Goal: Task Accomplishment & Management: Use online tool/utility

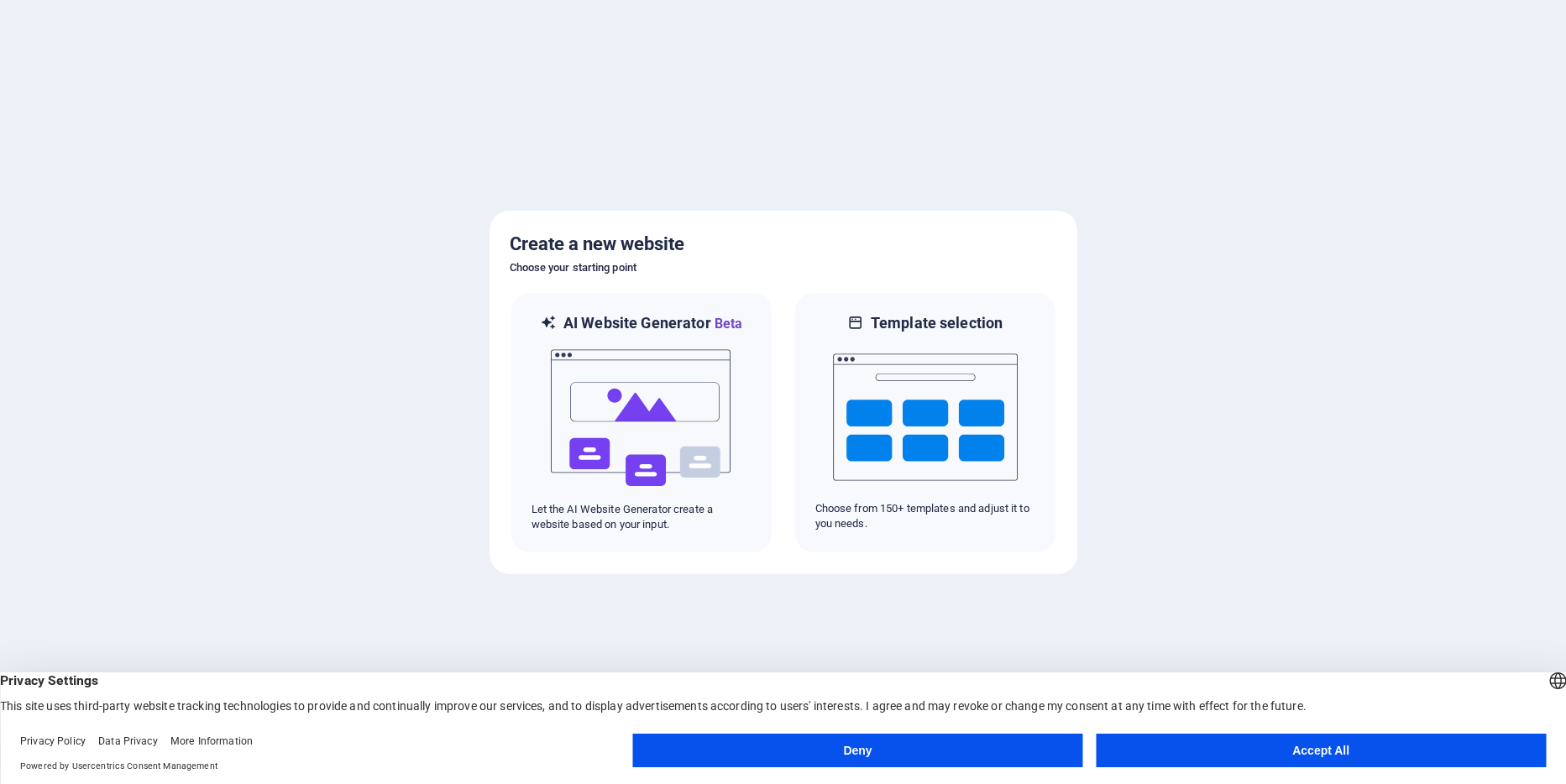
click at [861, 742] on button "Deny" at bounding box center [857, 750] width 450 height 34
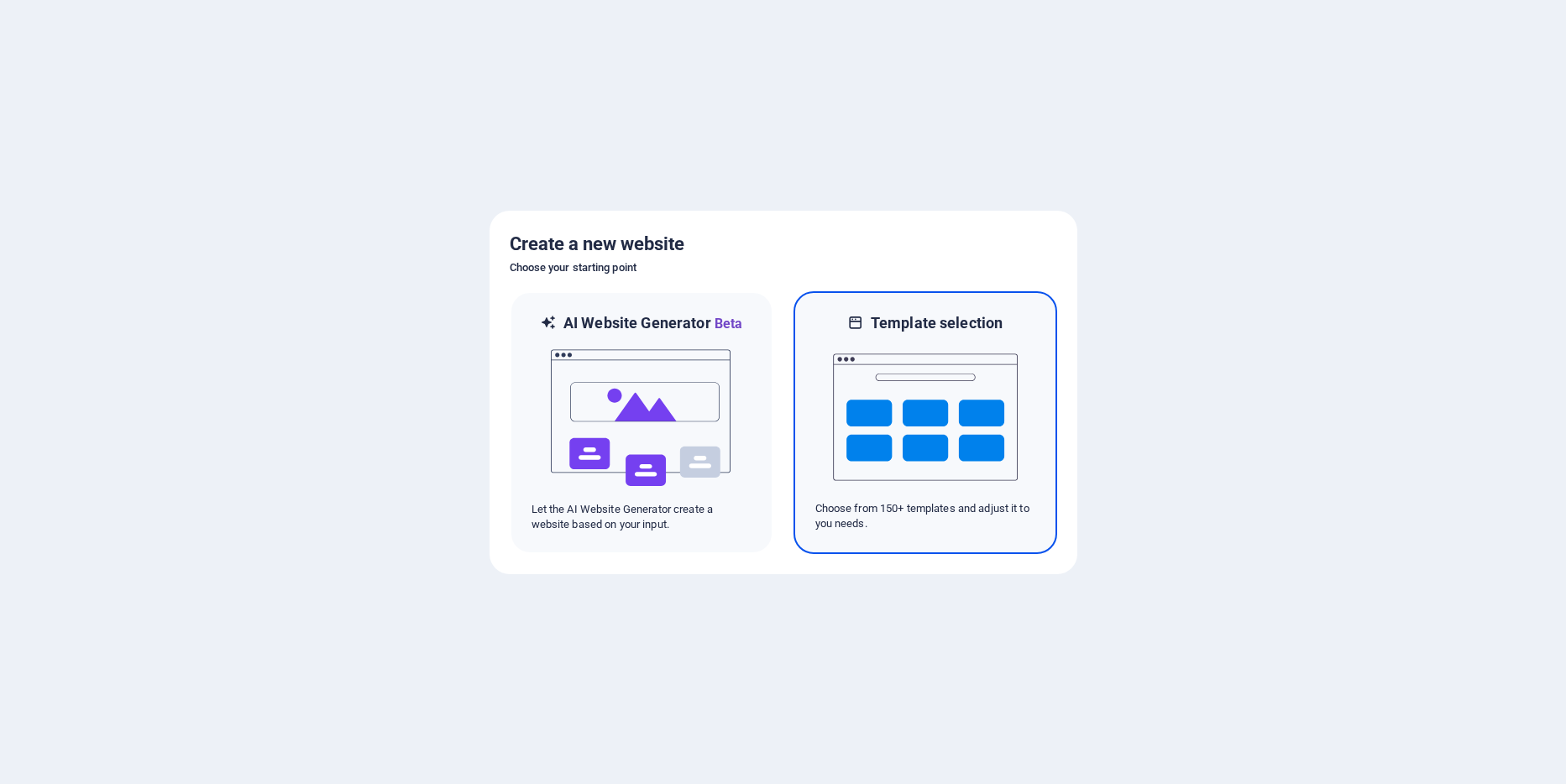
click at [882, 428] on img at bounding box center [925, 416] width 185 height 168
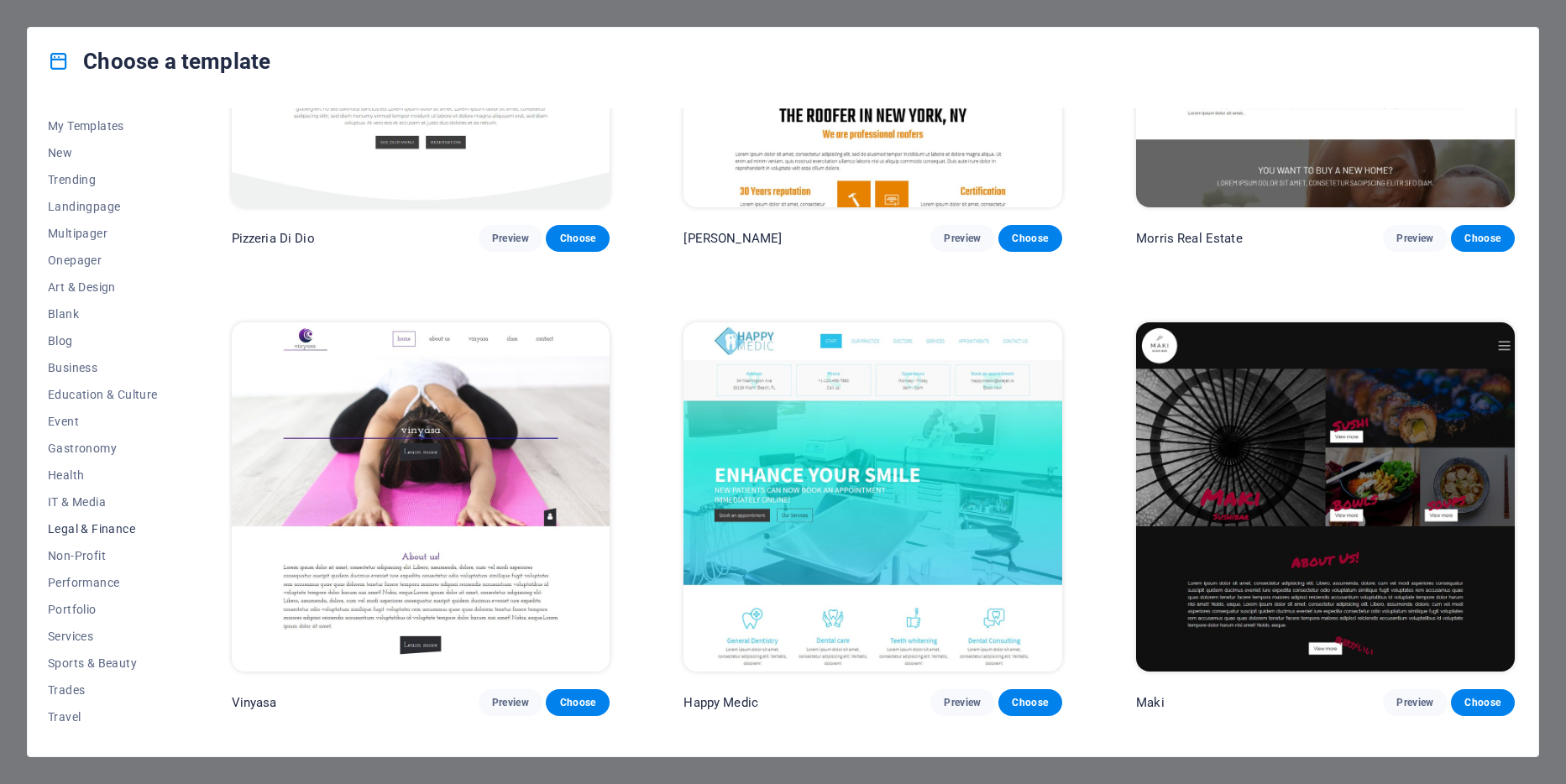
scroll to position [43, 0]
click at [73, 693] on span "Travel" at bounding box center [103, 695] width 110 height 14
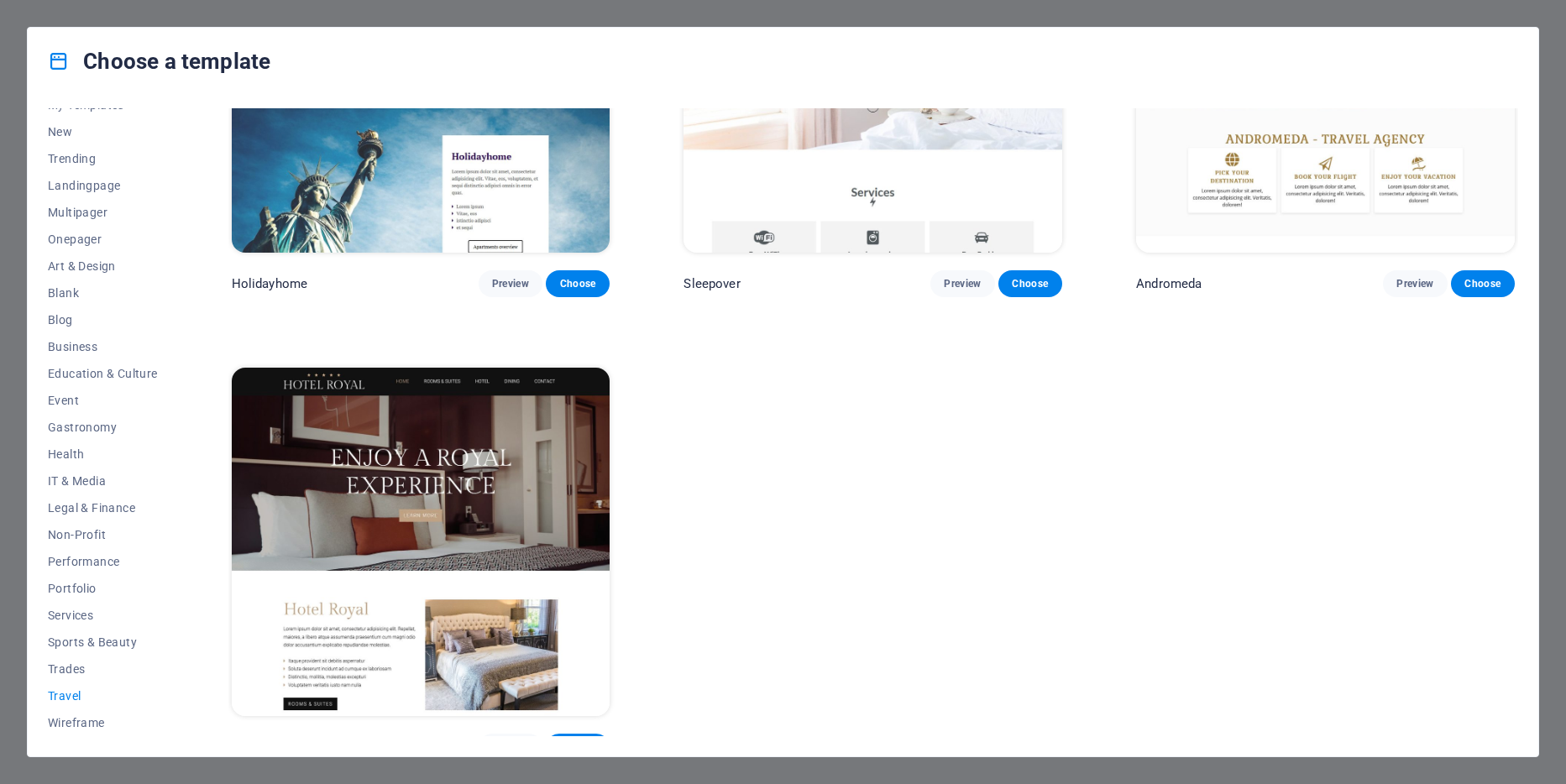
scroll to position [689, 0]
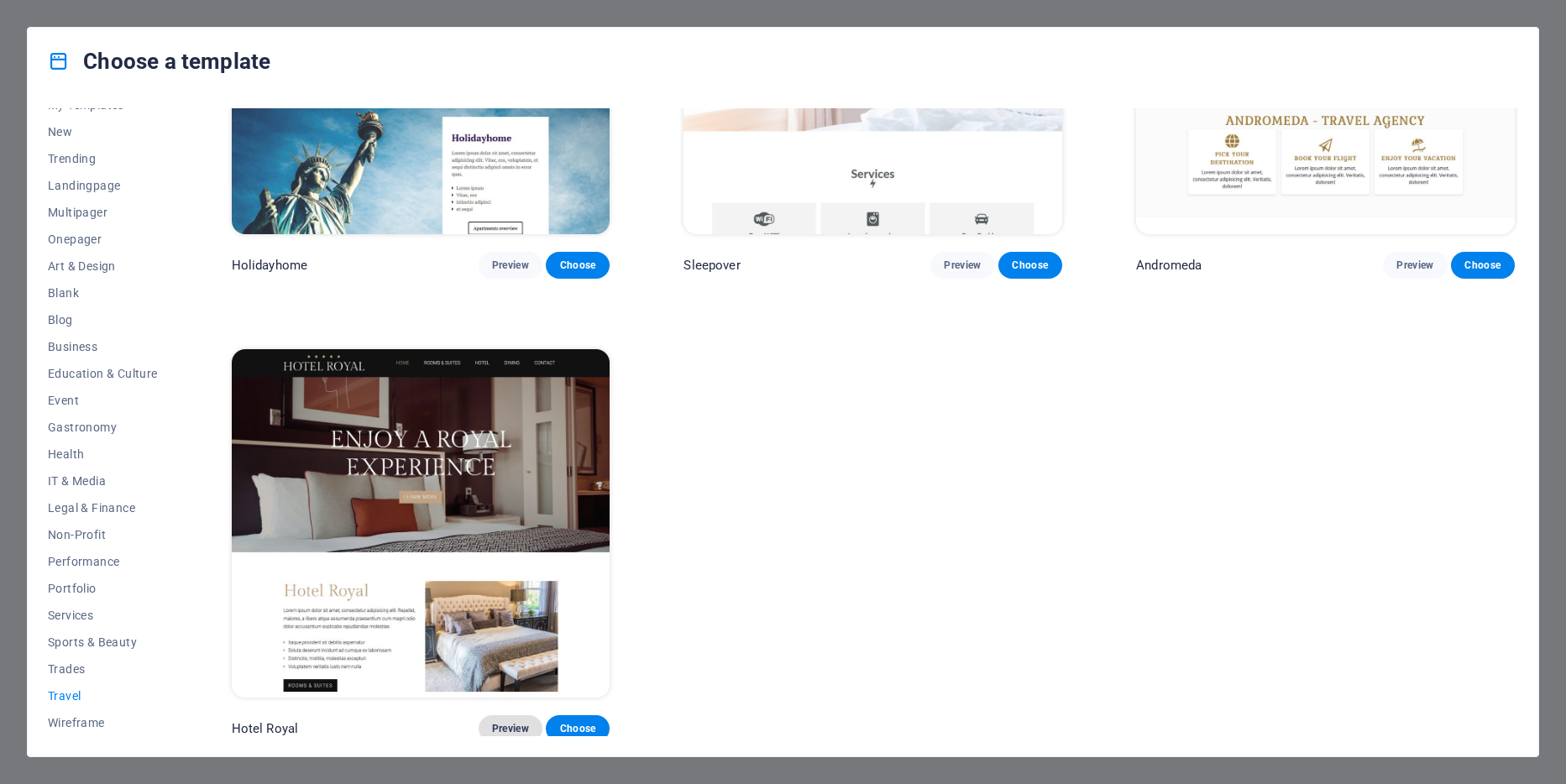
click at [506, 723] on span "Preview" at bounding box center [510, 728] width 37 height 14
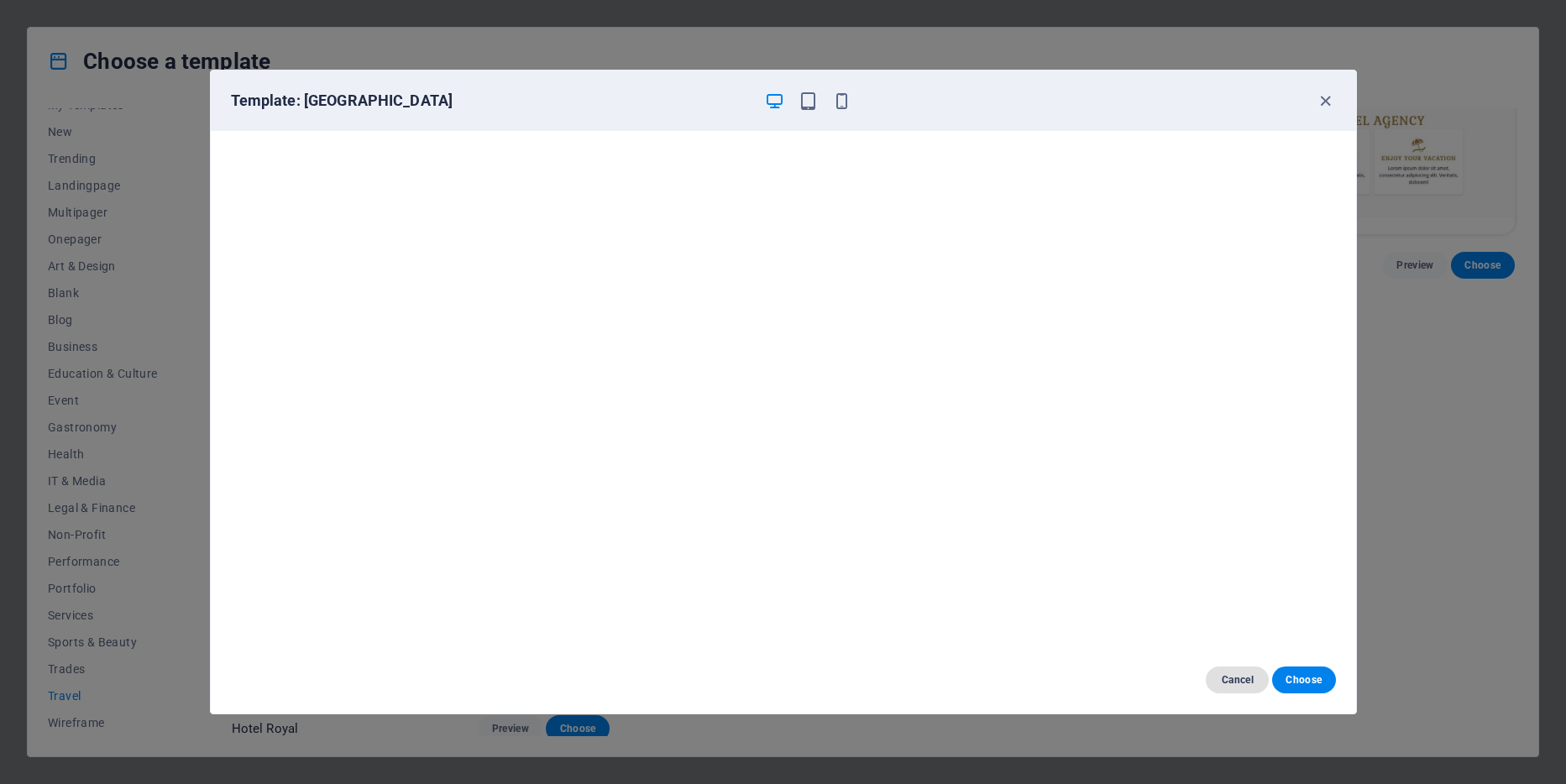
click at [1232, 685] on span "Cancel" at bounding box center [1236, 679] width 36 height 14
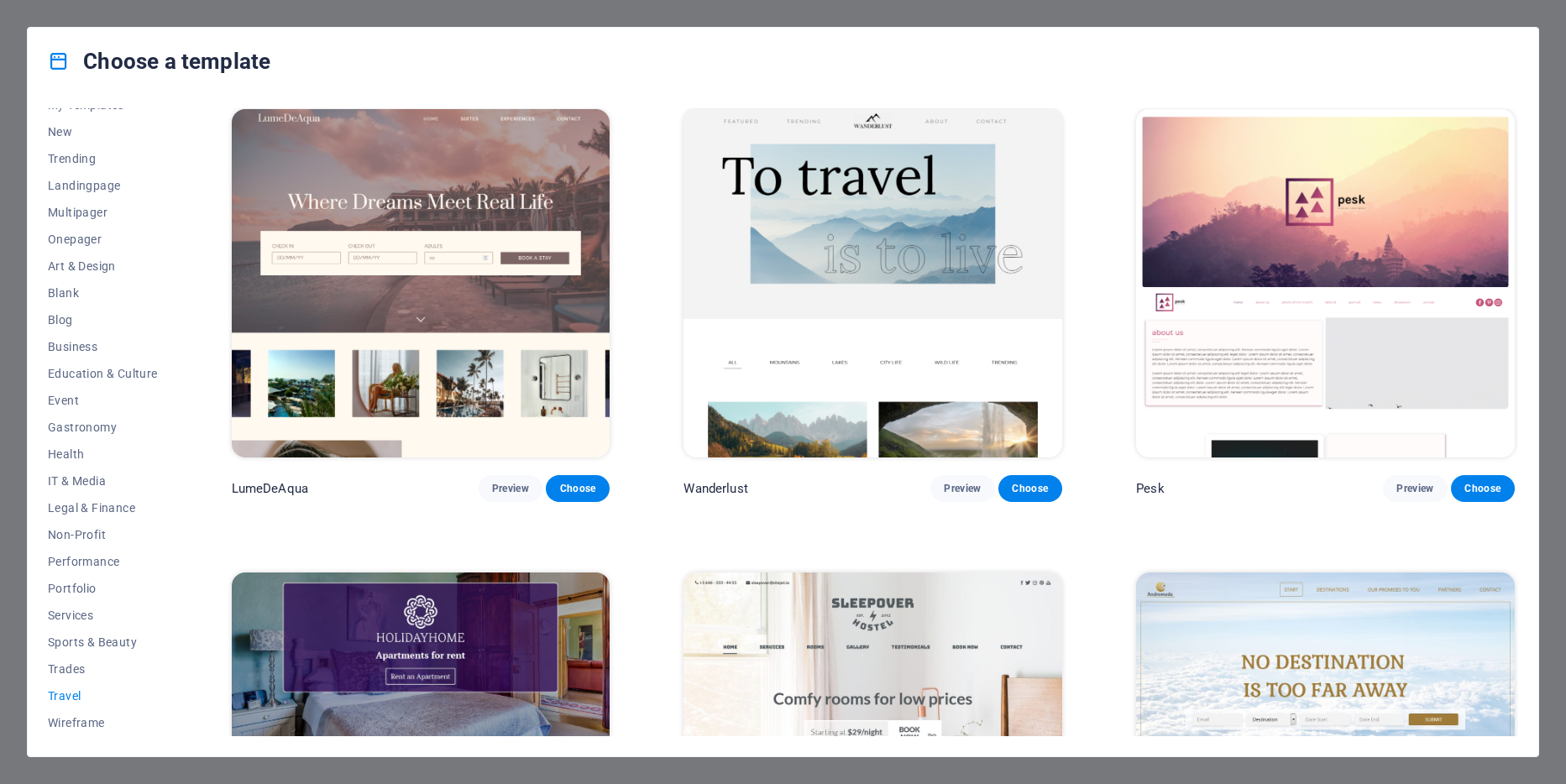
scroll to position [0, 0]
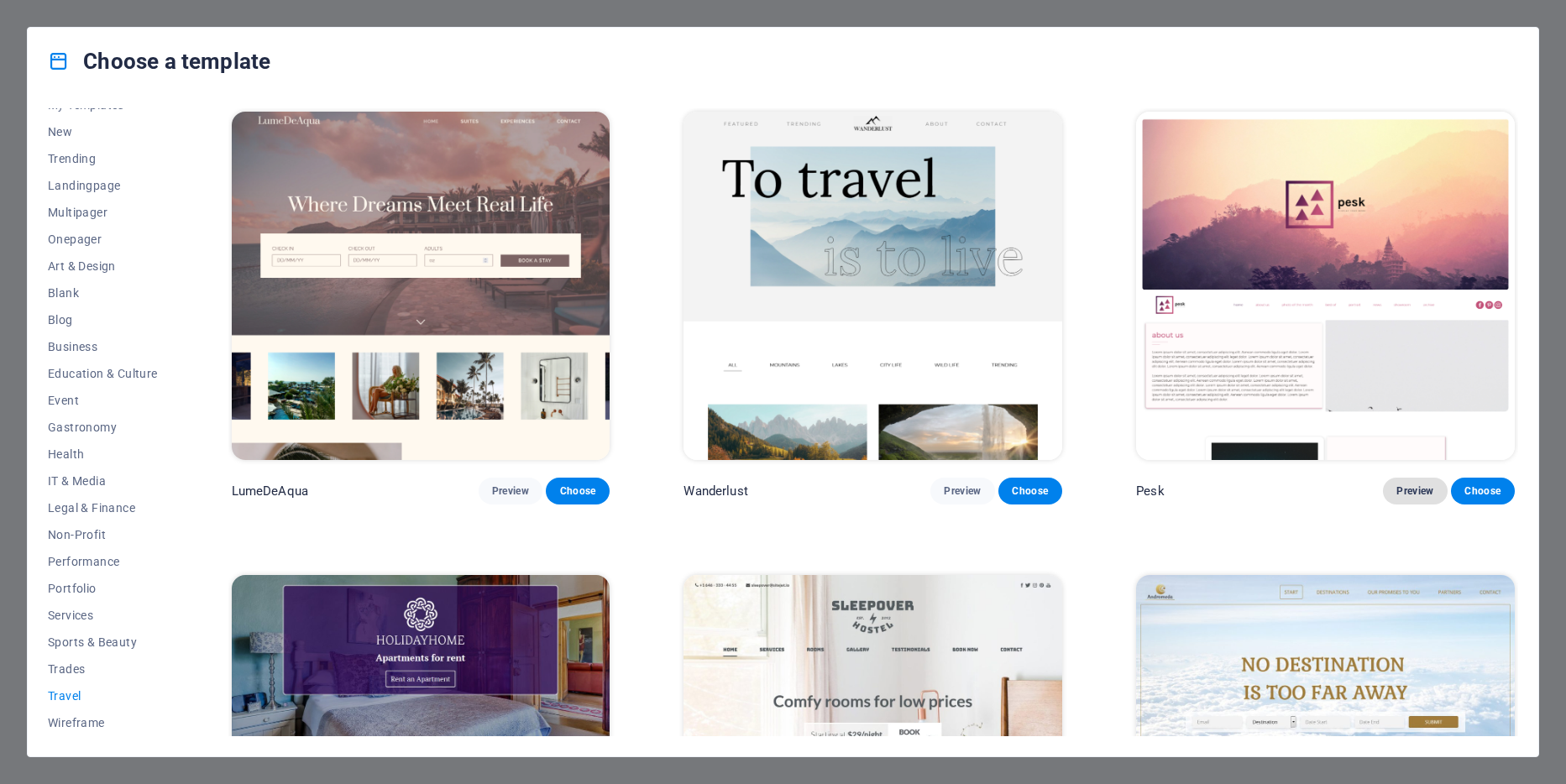
click at [1412, 485] on span "Preview" at bounding box center [1414, 491] width 37 height 14
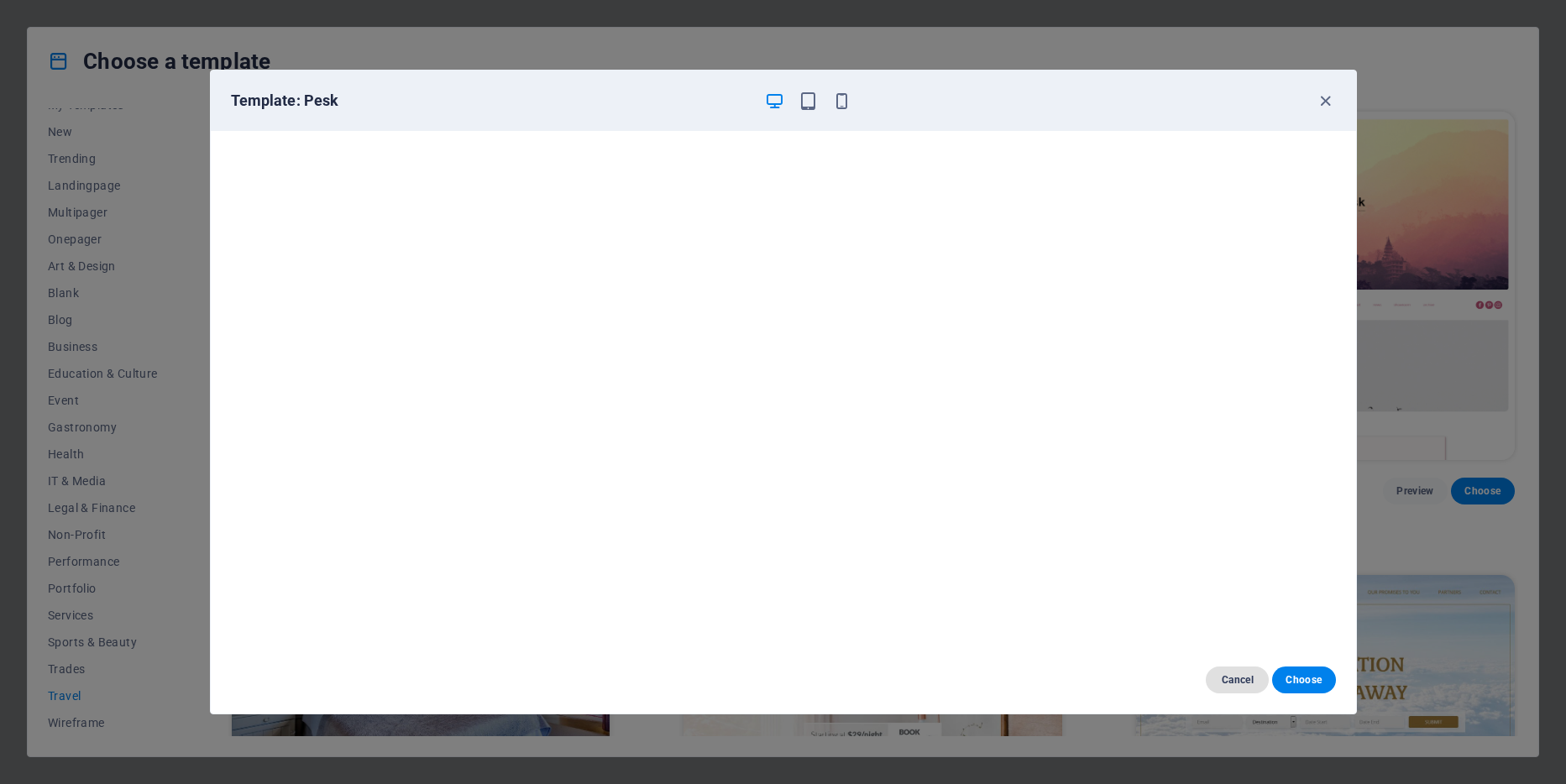
click at [1239, 685] on span "Cancel" at bounding box center [1236, 679] width 36 height 14
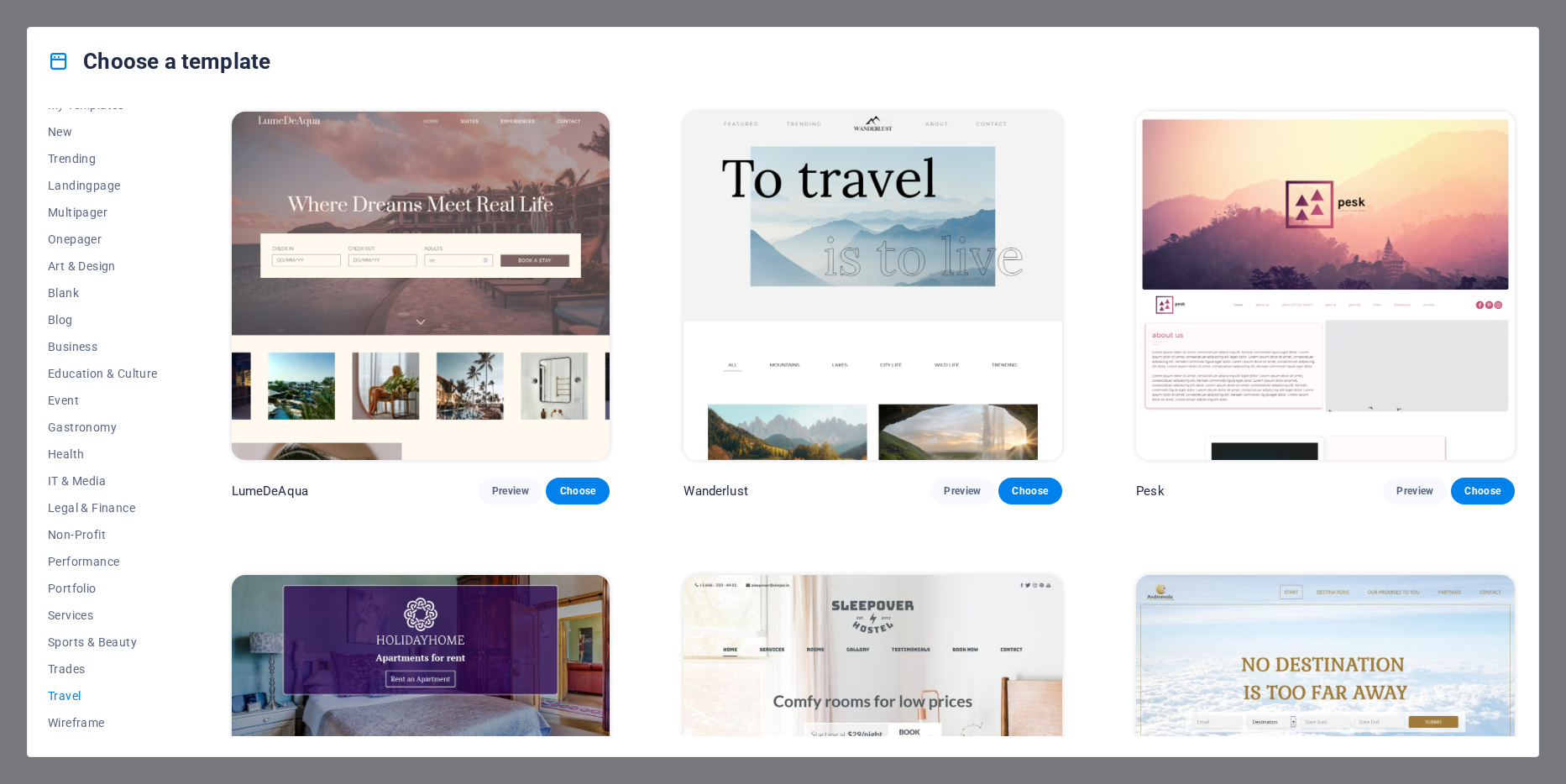
scroll to position [252, 0]
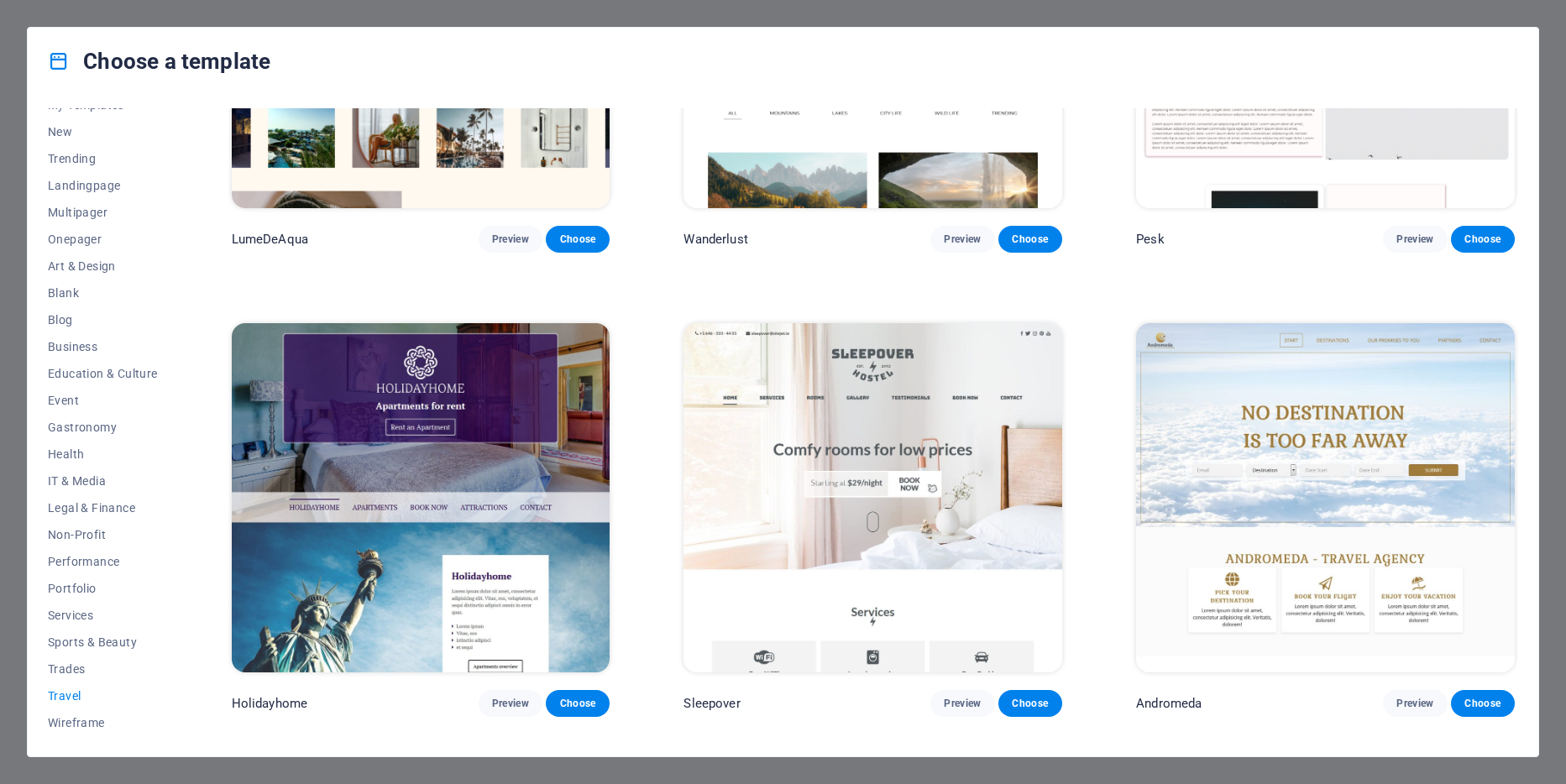
click at [1199, 494] on img at bounding box center [1325, 496] width 379 height 348
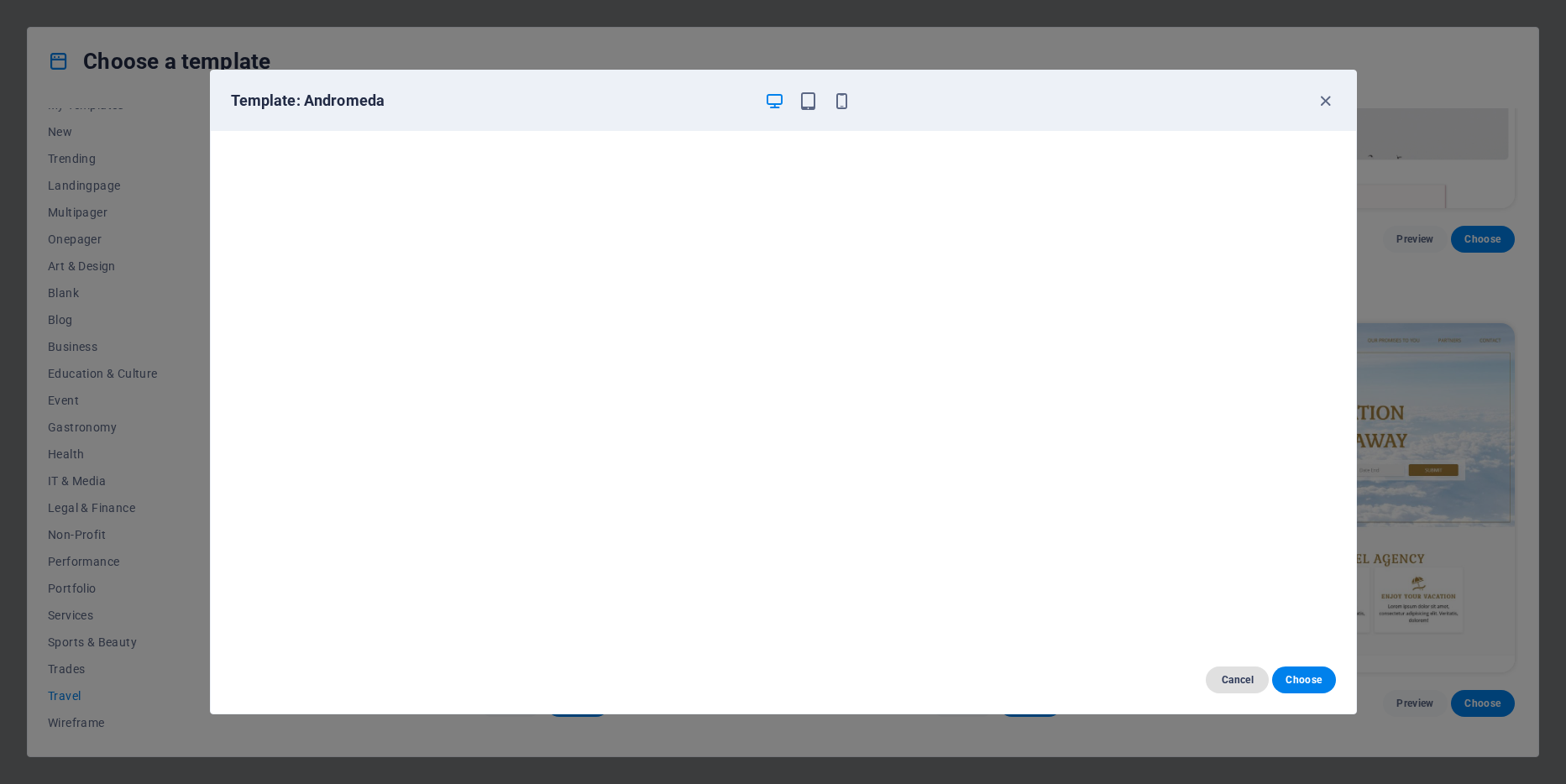
click at [1239, 676] on span "Cancel" at bounding box center [1236, 679] width 36 height 14
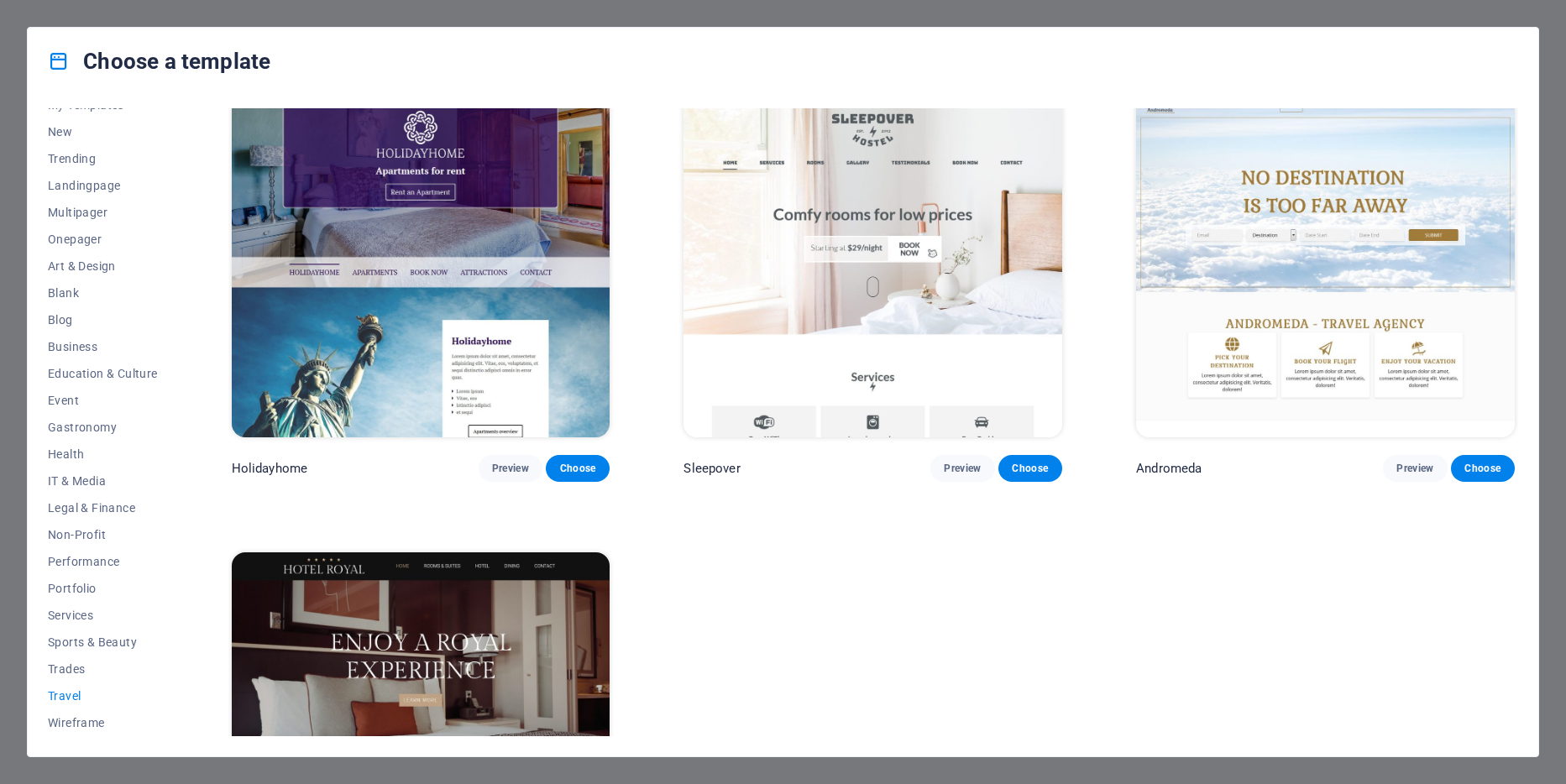
scroll to position [335, 0]
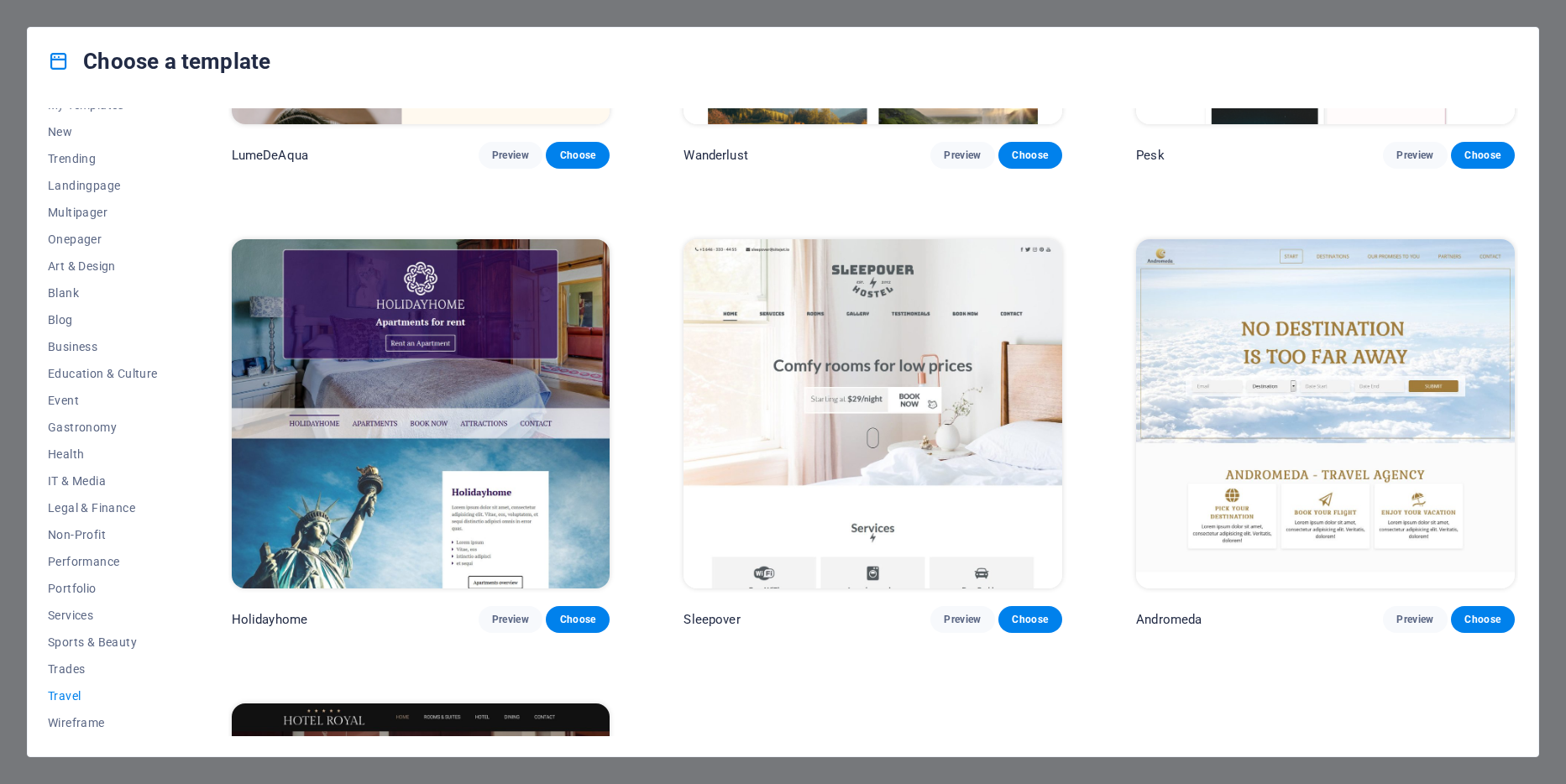
click at [411, 494] on img at bounding box center [421, 413] width 379 height 348
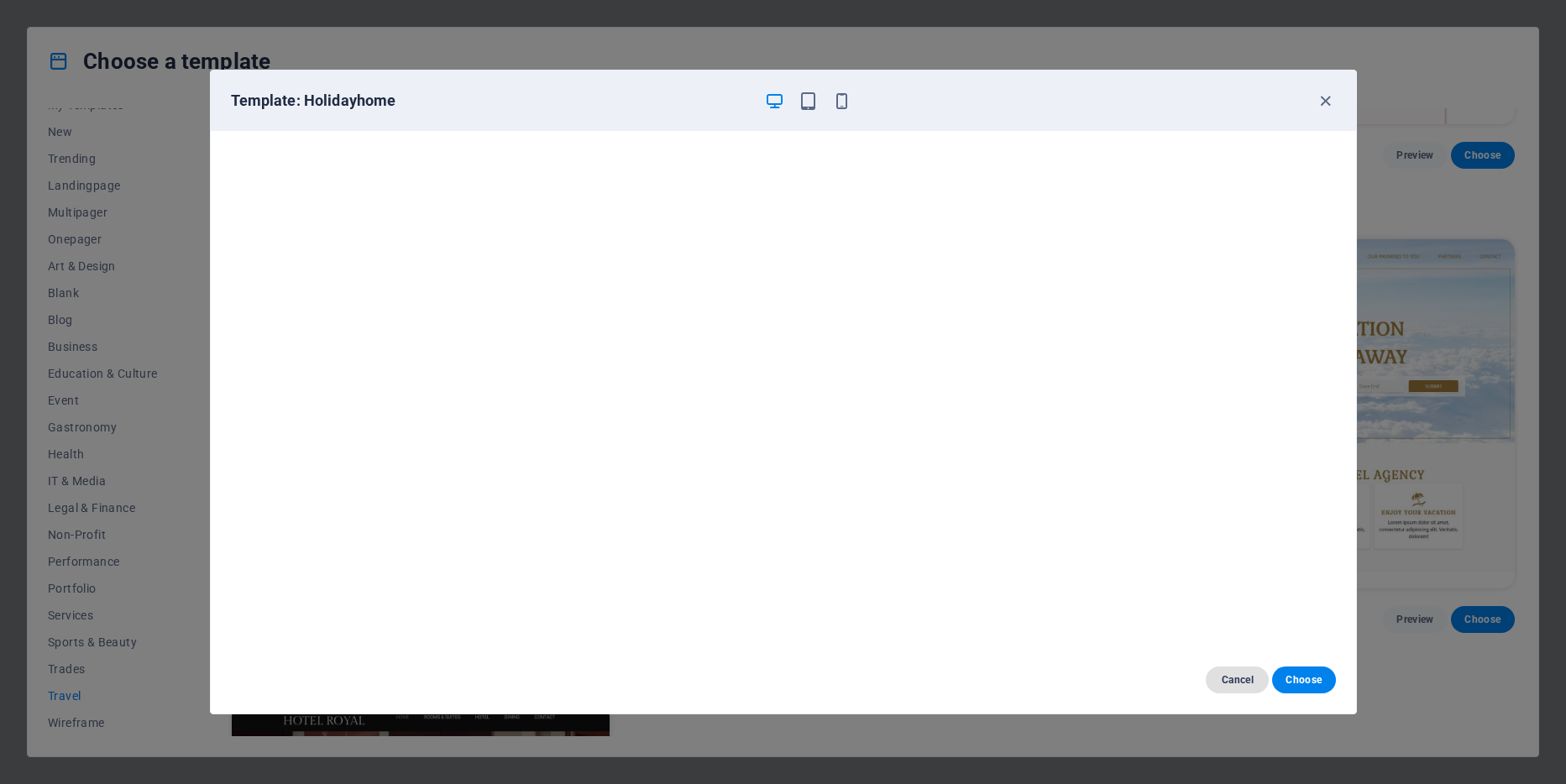
click at [1230, 679] on span "Cancel" at bounding box center [1236, 679] width 36 height 14
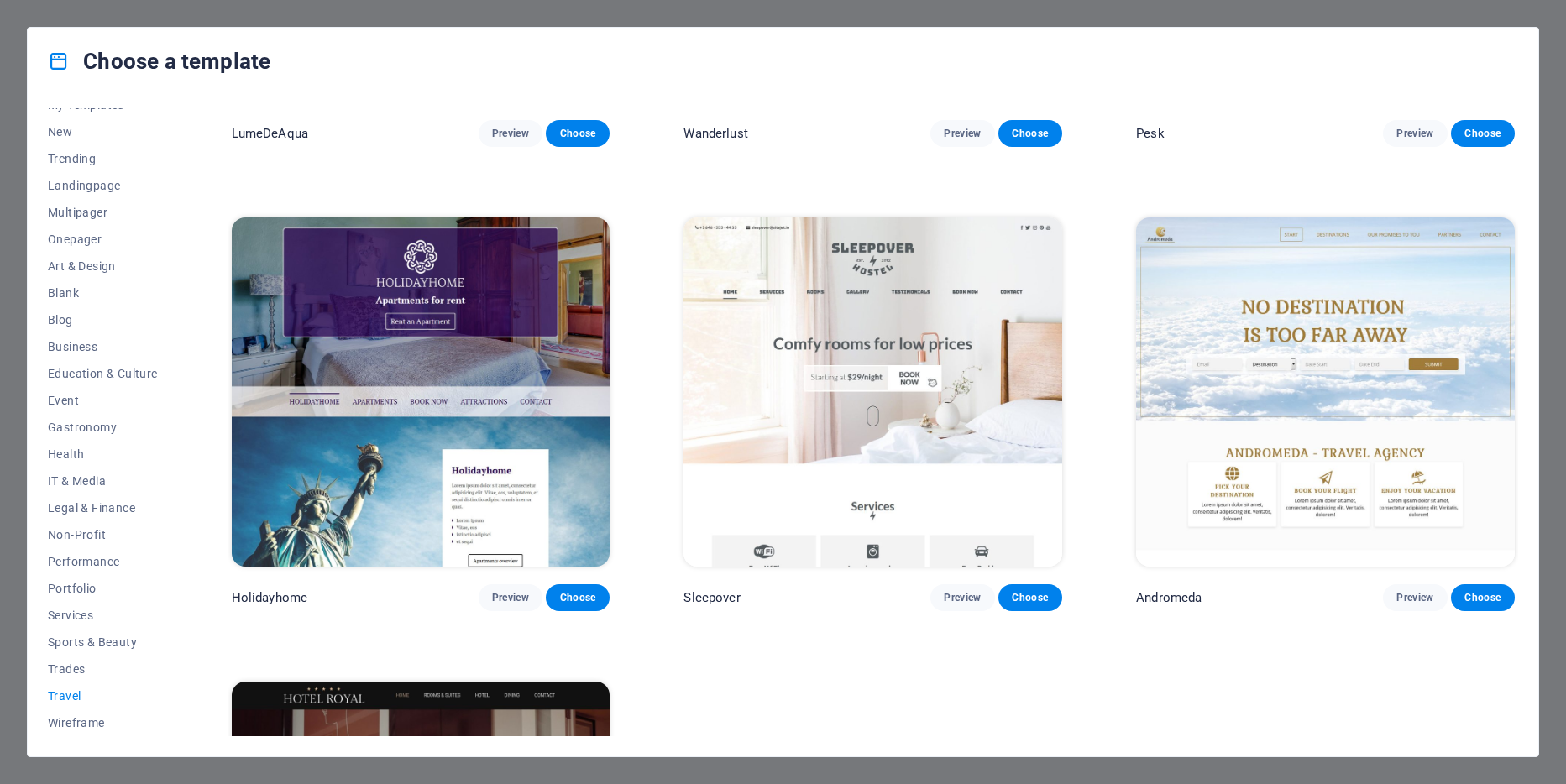
scroll to position [354, 0]
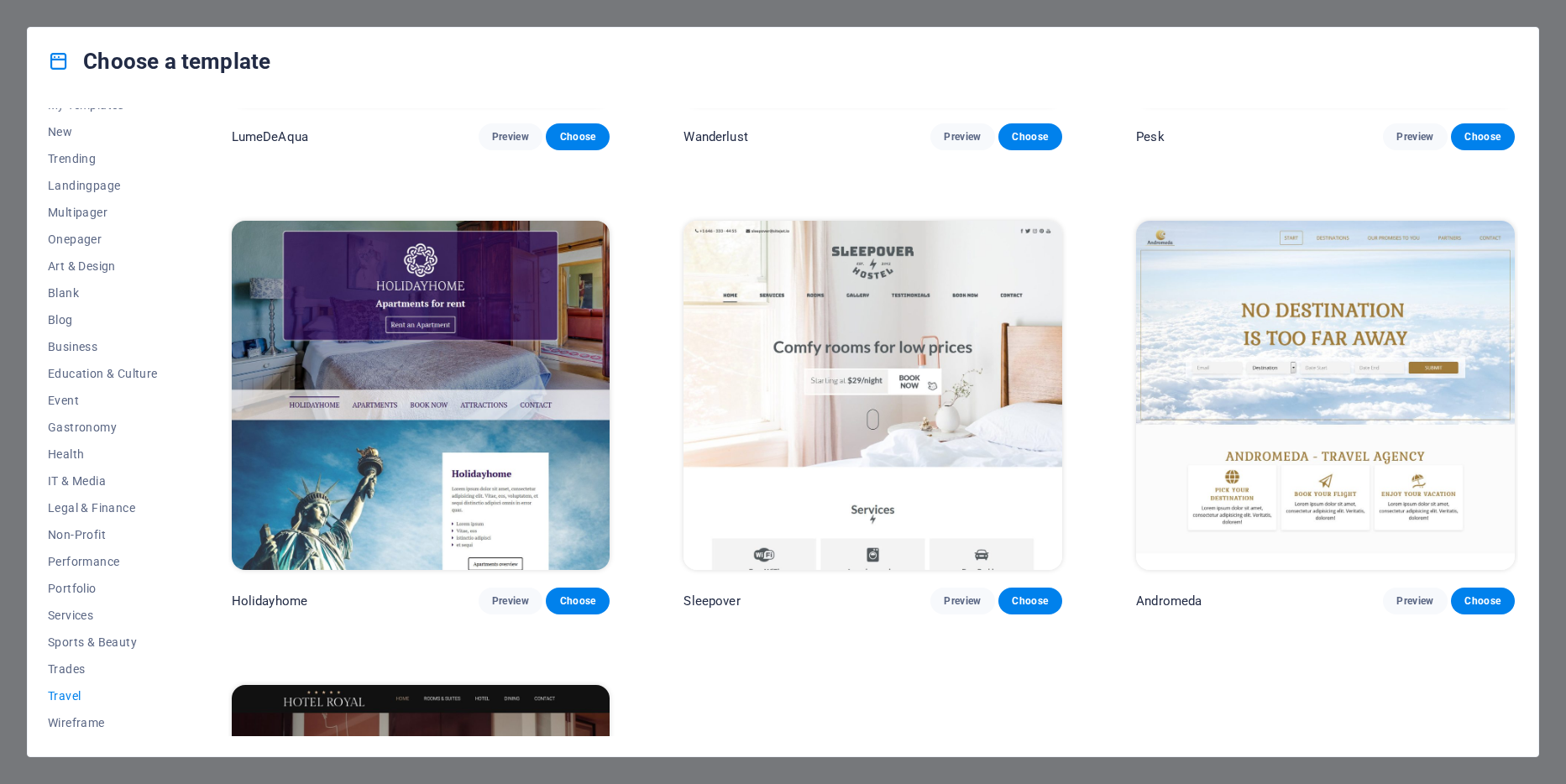
click at [877, 397] on img at bounding box center [873, 394] width 379 height 348
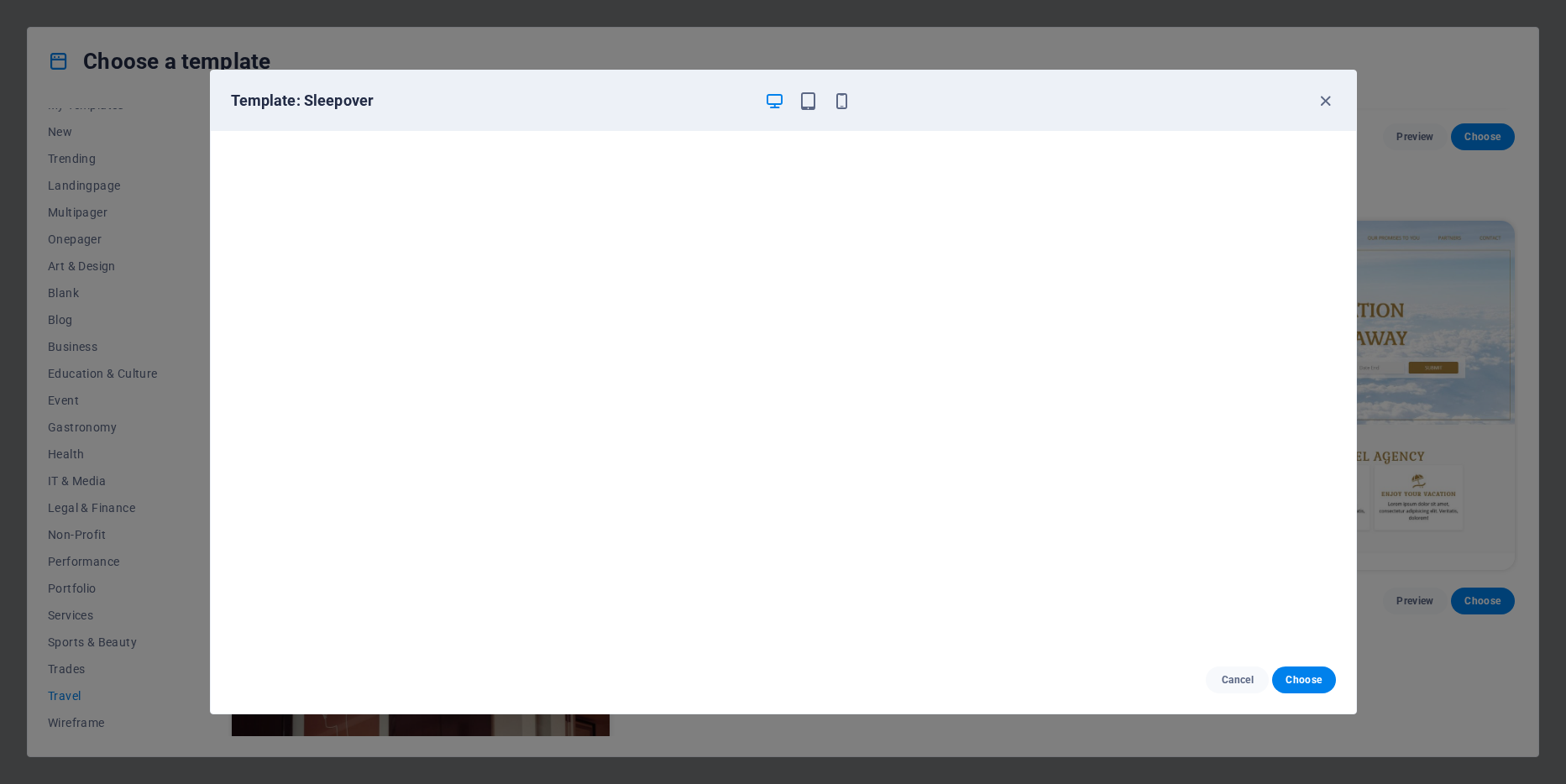
scroll to position [5, 0]
click at [1234, 679] on span "Cancel" at bounding box center [1236, 679] width 36 height 14
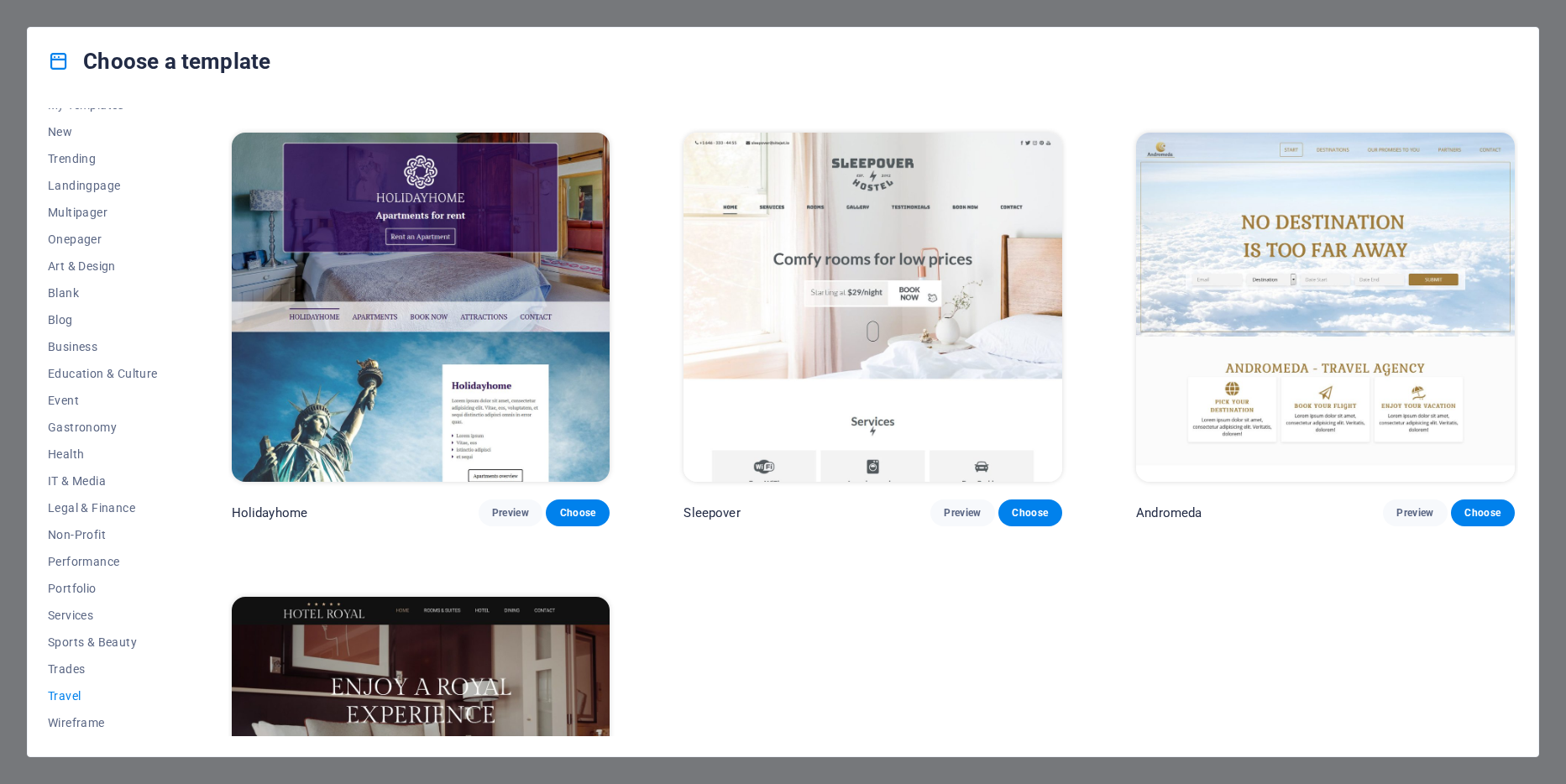
scroll to position [438, 0]
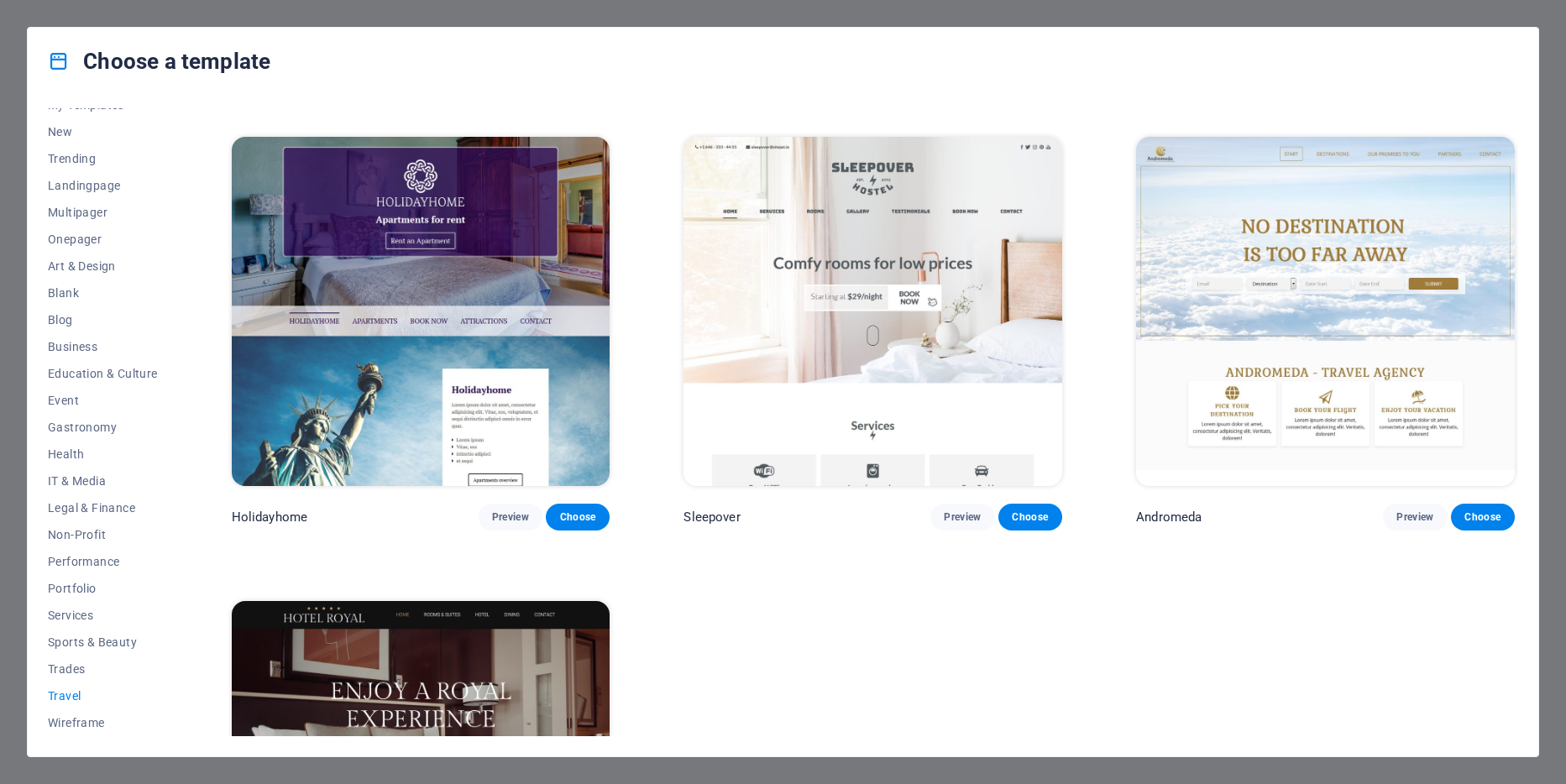
click at [486, 423] on img at bounding box center [421, 311] width 379 height 348
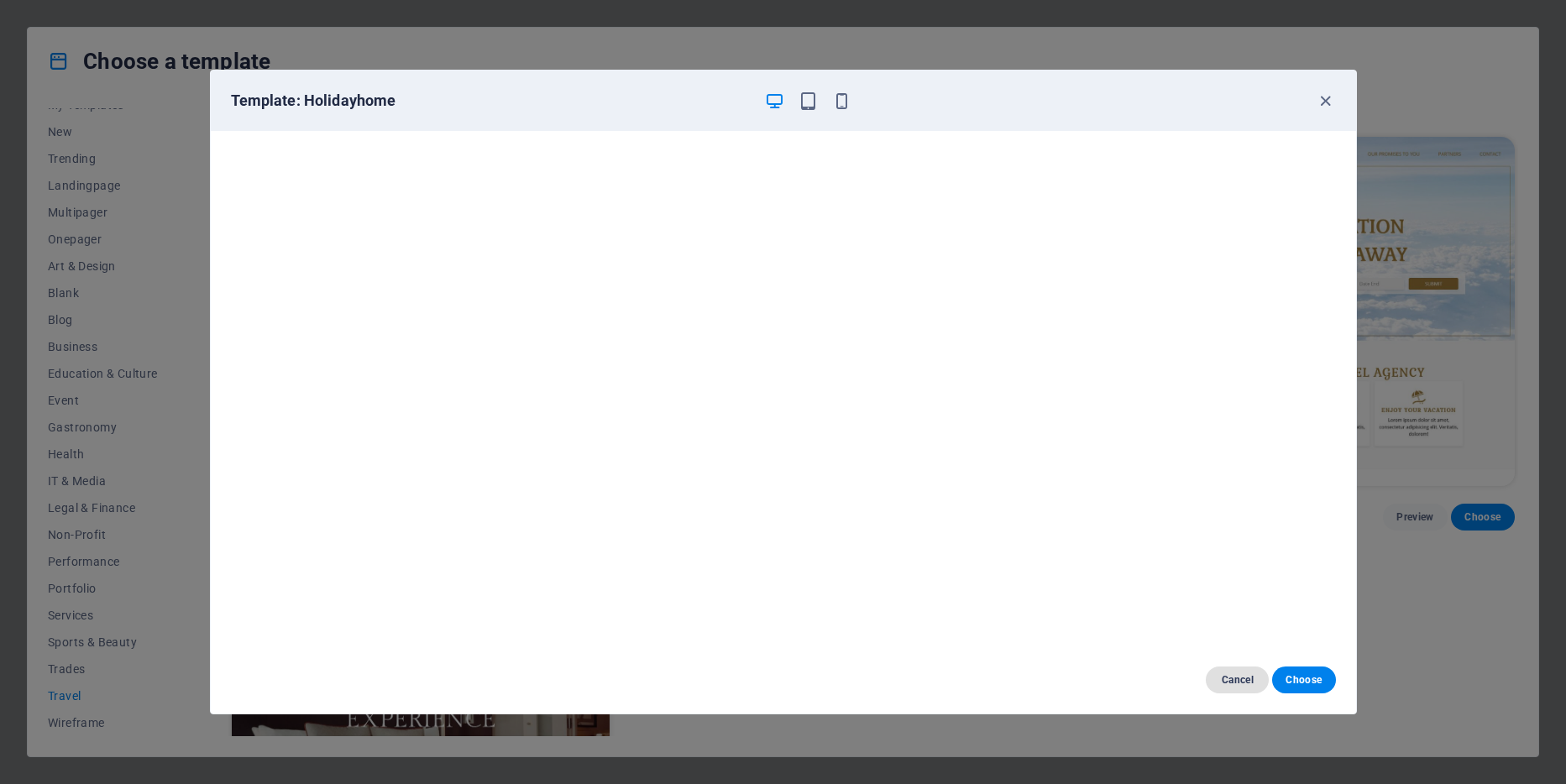
click at [1226, 680] on span "Cancel" at bounding box center [1236, 679] width 36 height 14
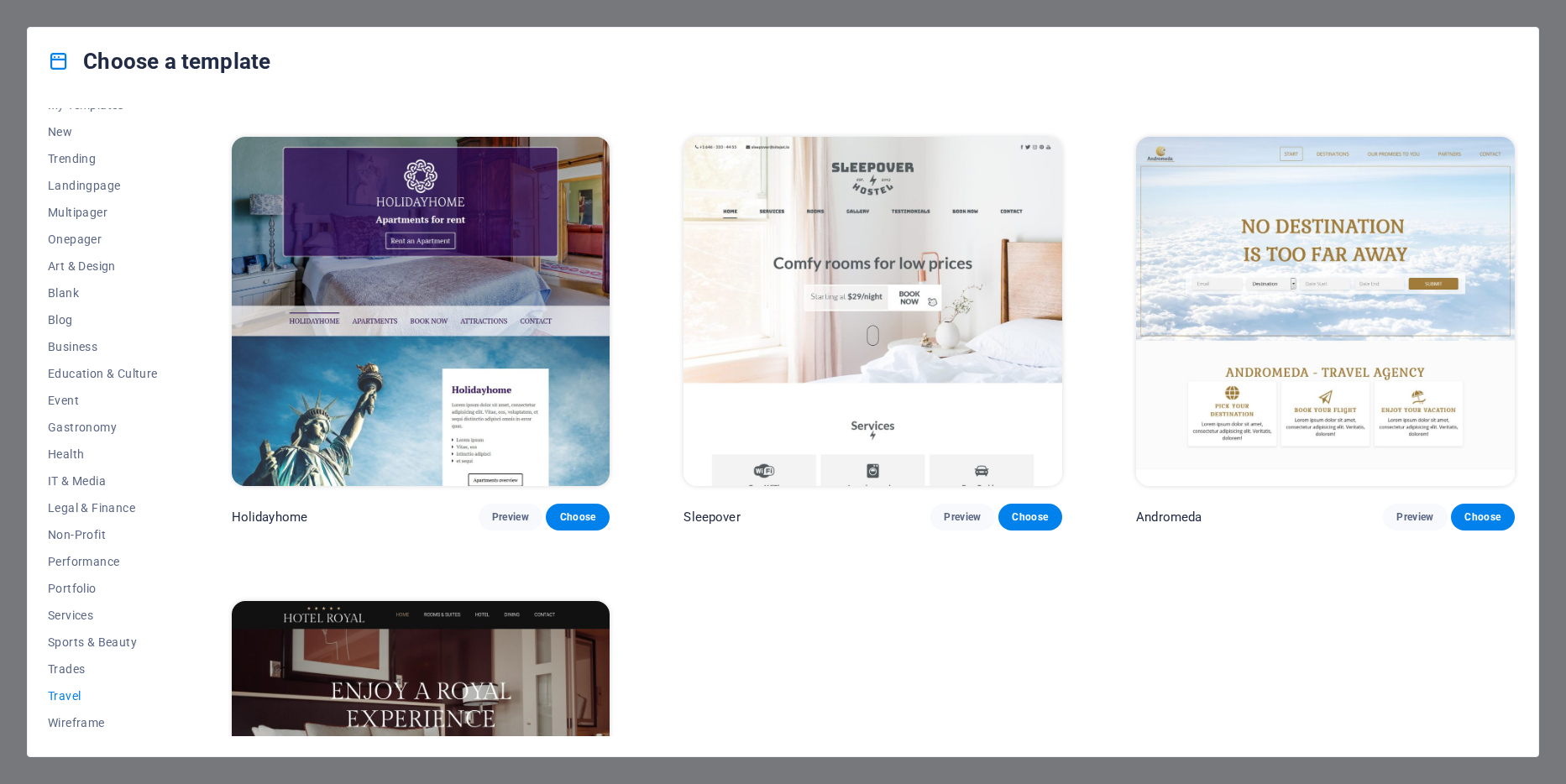
click at [452, 706] on img at bounding box center [421, 775] width 379 height 348
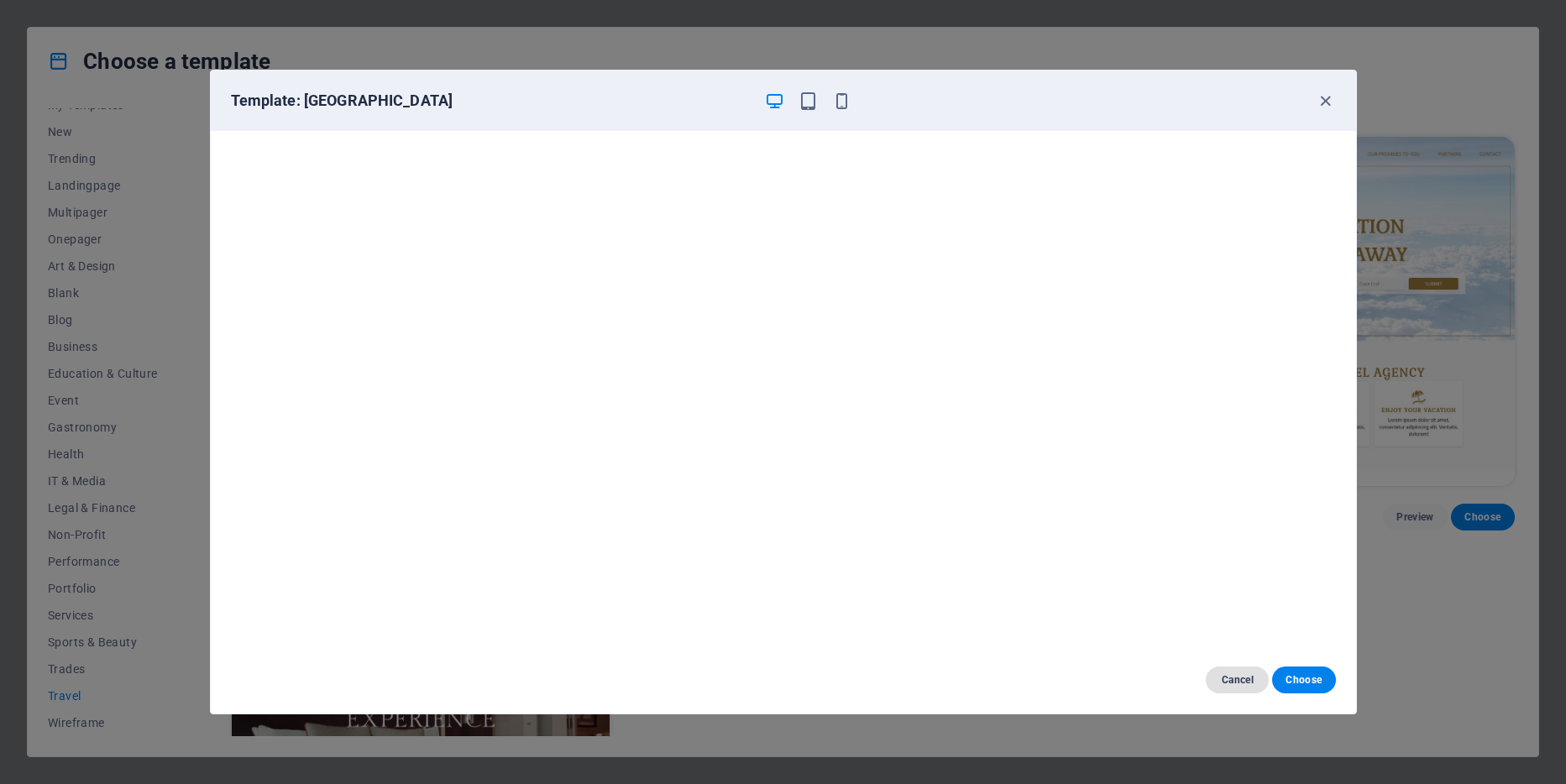
click at [1230, 688] on button "Cancel" at bounding box center [1237, 679] width 63 height 27
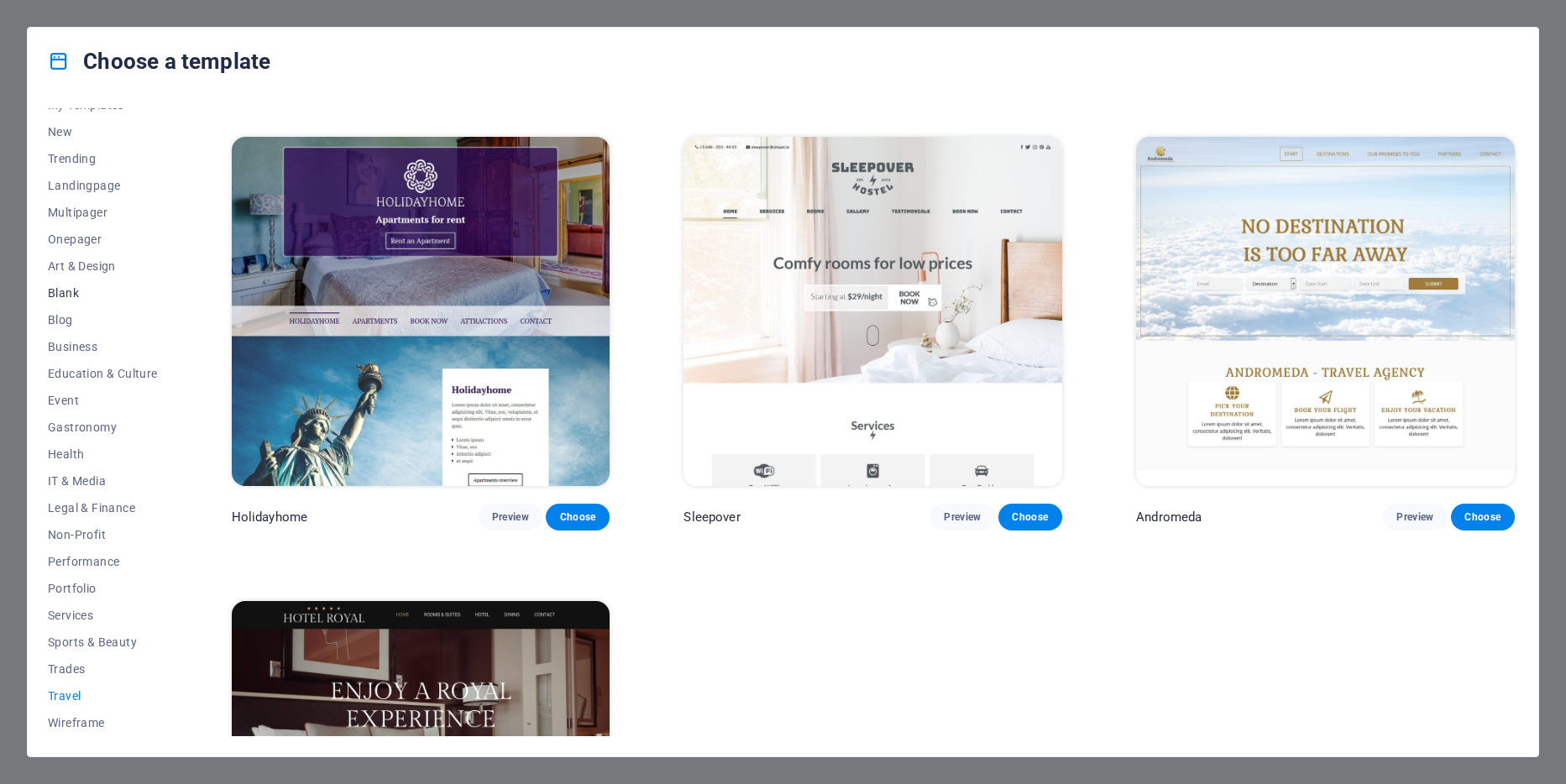
click at [63, 289] on span "Blank" at bounding box center [103, 292] width 110 height 14
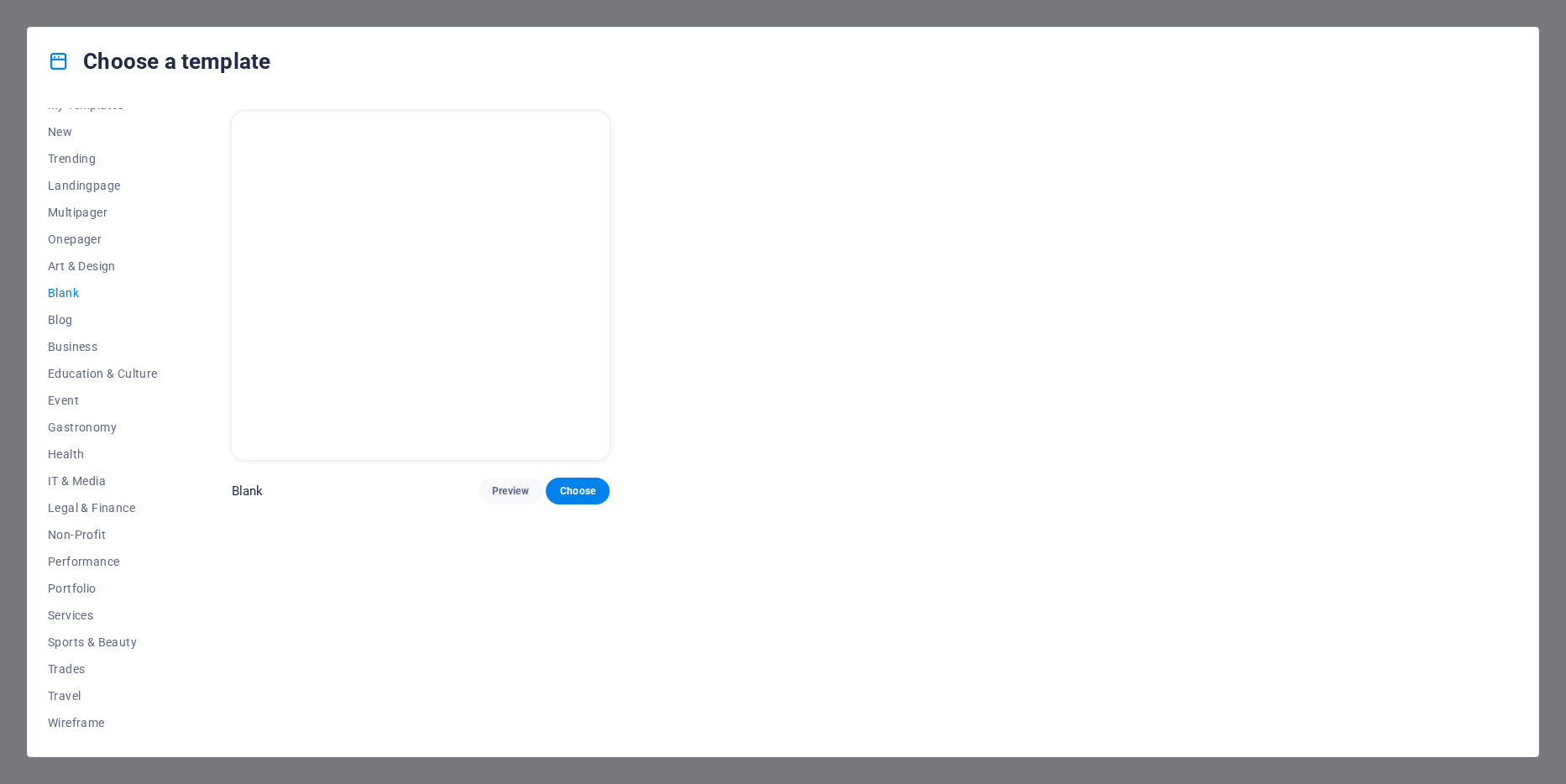
scroll to position [0, 0]
click at [63, 241] on span "Onepager" at bounding box center [103, 239] width 110 height 14
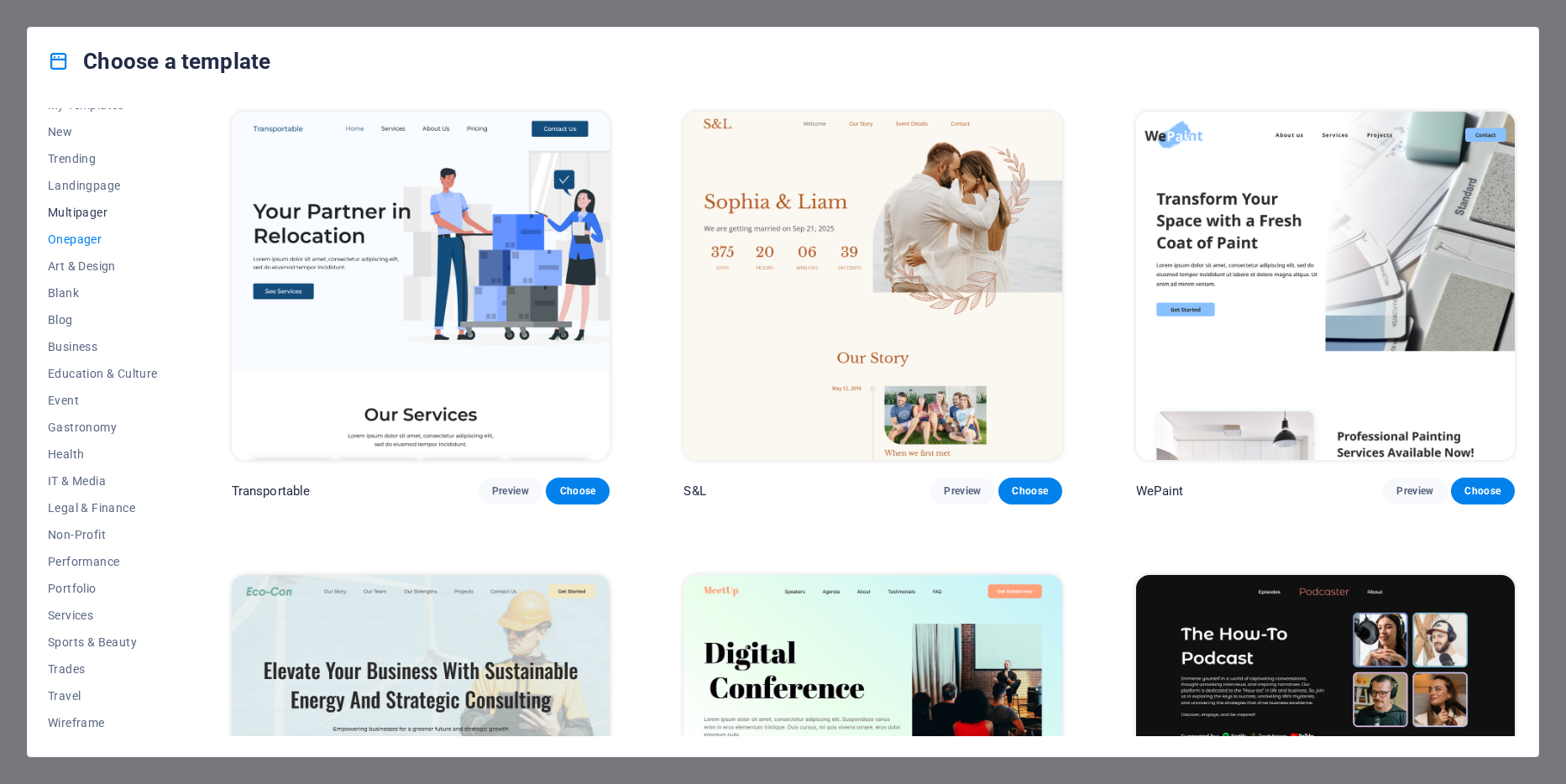
click at [67, 207] on span "Multipager" at bounding box center [103, 212] width 110 height 14
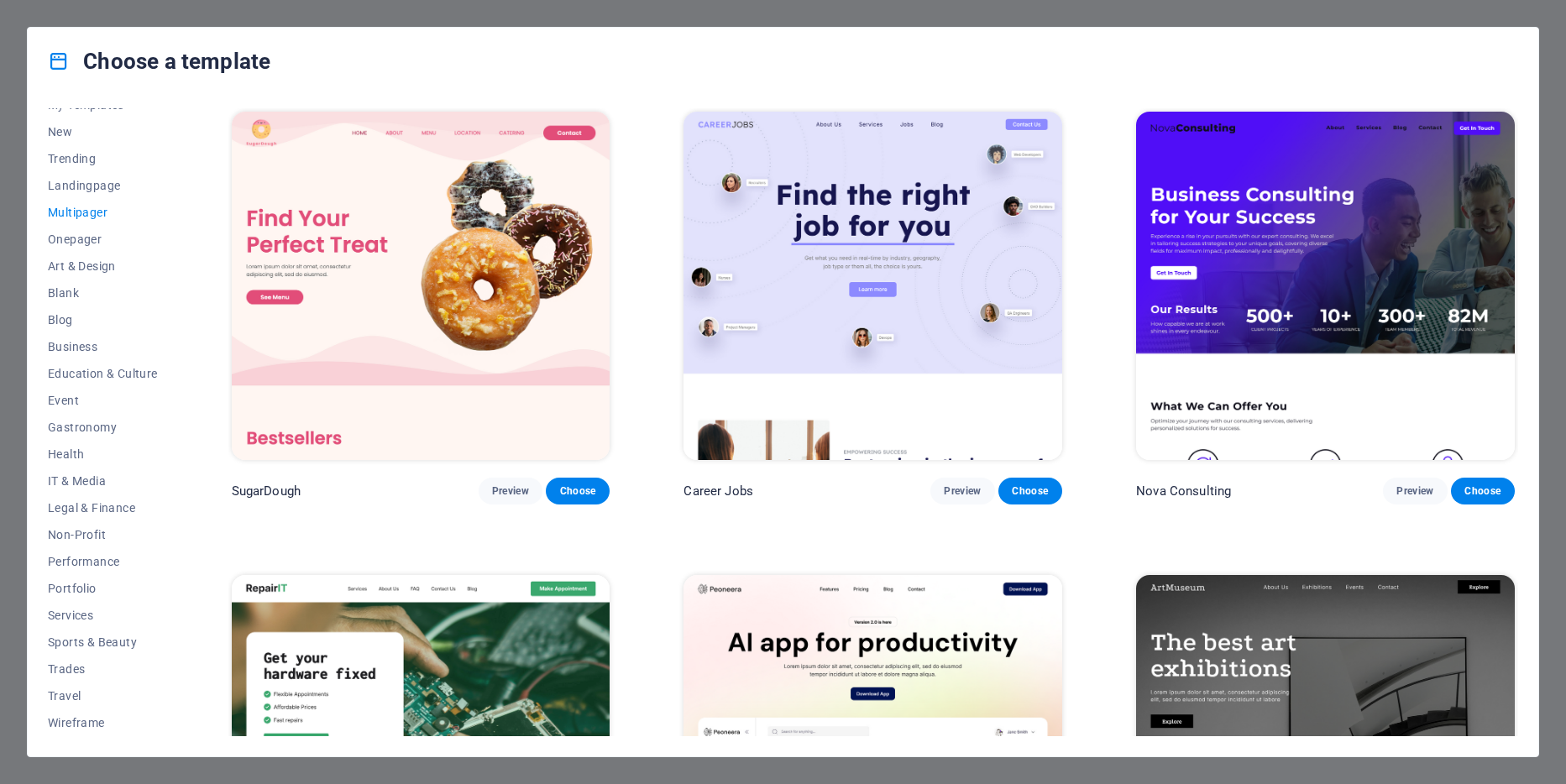
click at [267, 13] on div "Choose a template All Templates My Templates New Trending Landingpage Multipage…" at bounding box center [783, 392] width 1566 height 784
click at [61, 131] on span "New" at bounding box center [103, 131] width 110 height 14
click at [159, 699] on div "All Templates My Templates New Trending Landingpage Multipager Onepager Art & D…" at bounding box center [112, 422] width 130 height 628
click at [68, 693] on span "Travel" at bounding box center [103, 695] width 110 height 14
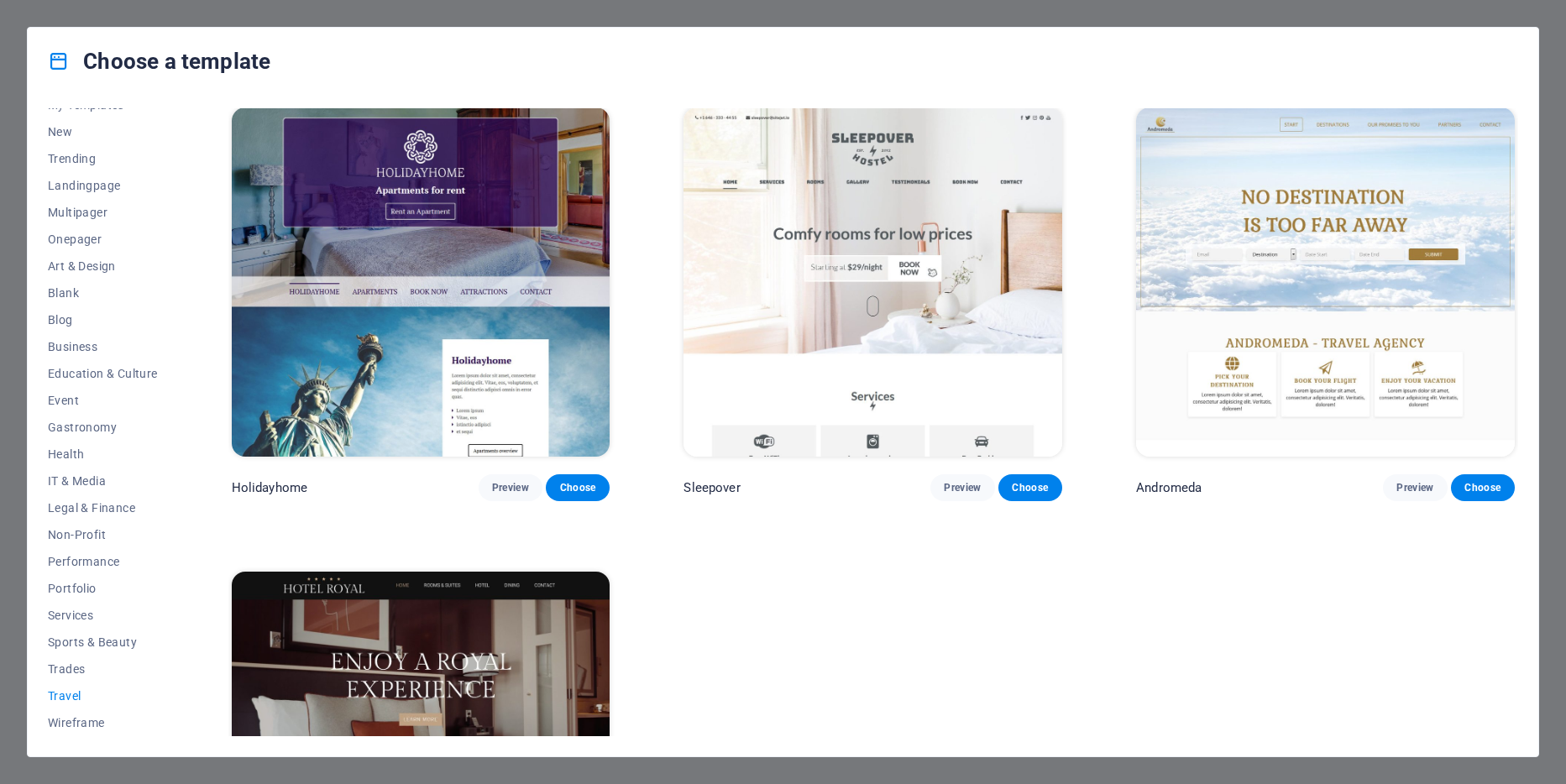
scroll to position [438, 0]
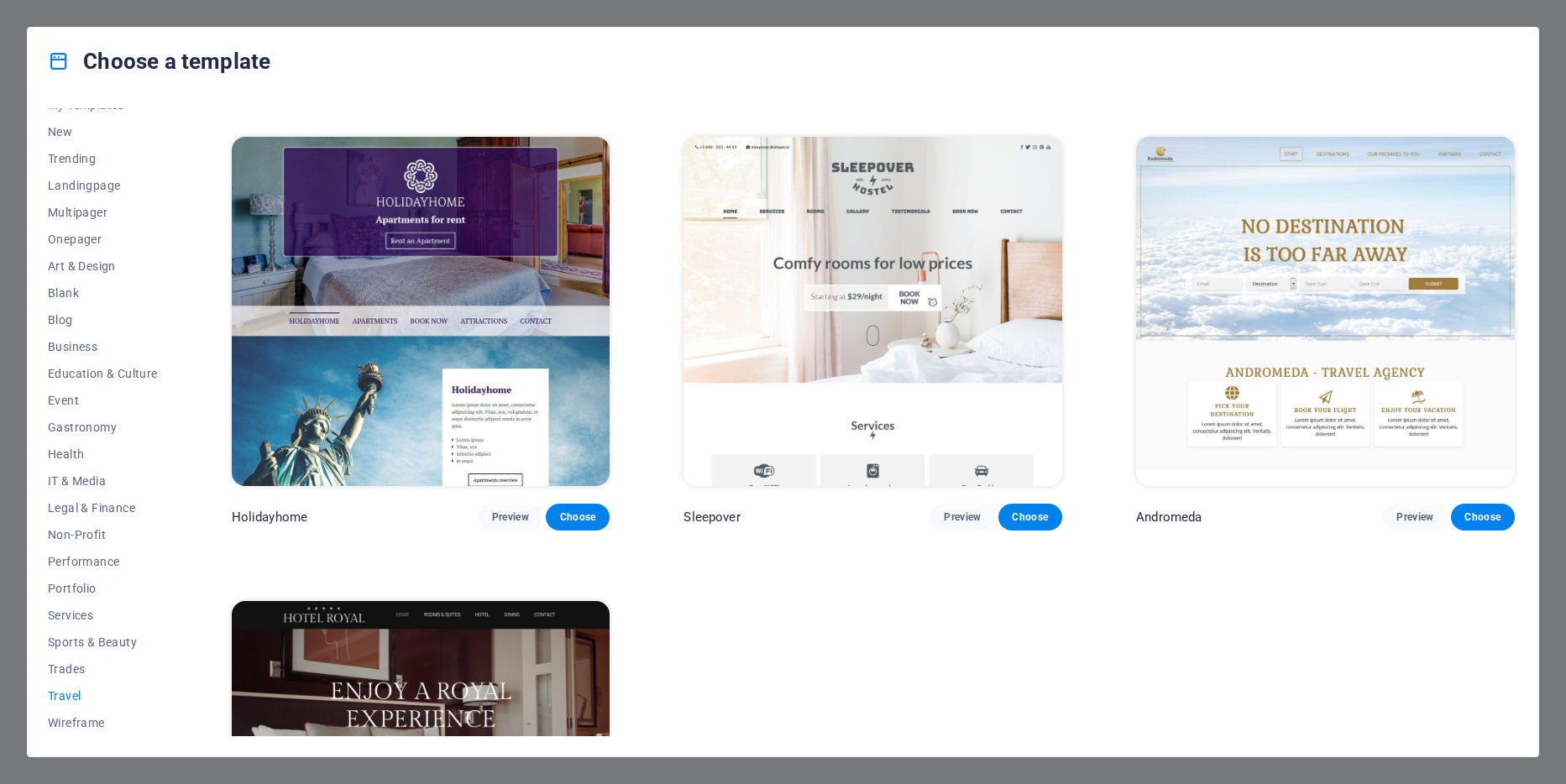
click at [408, 437] on img at bounding box center [421, 311] width 379 height 348
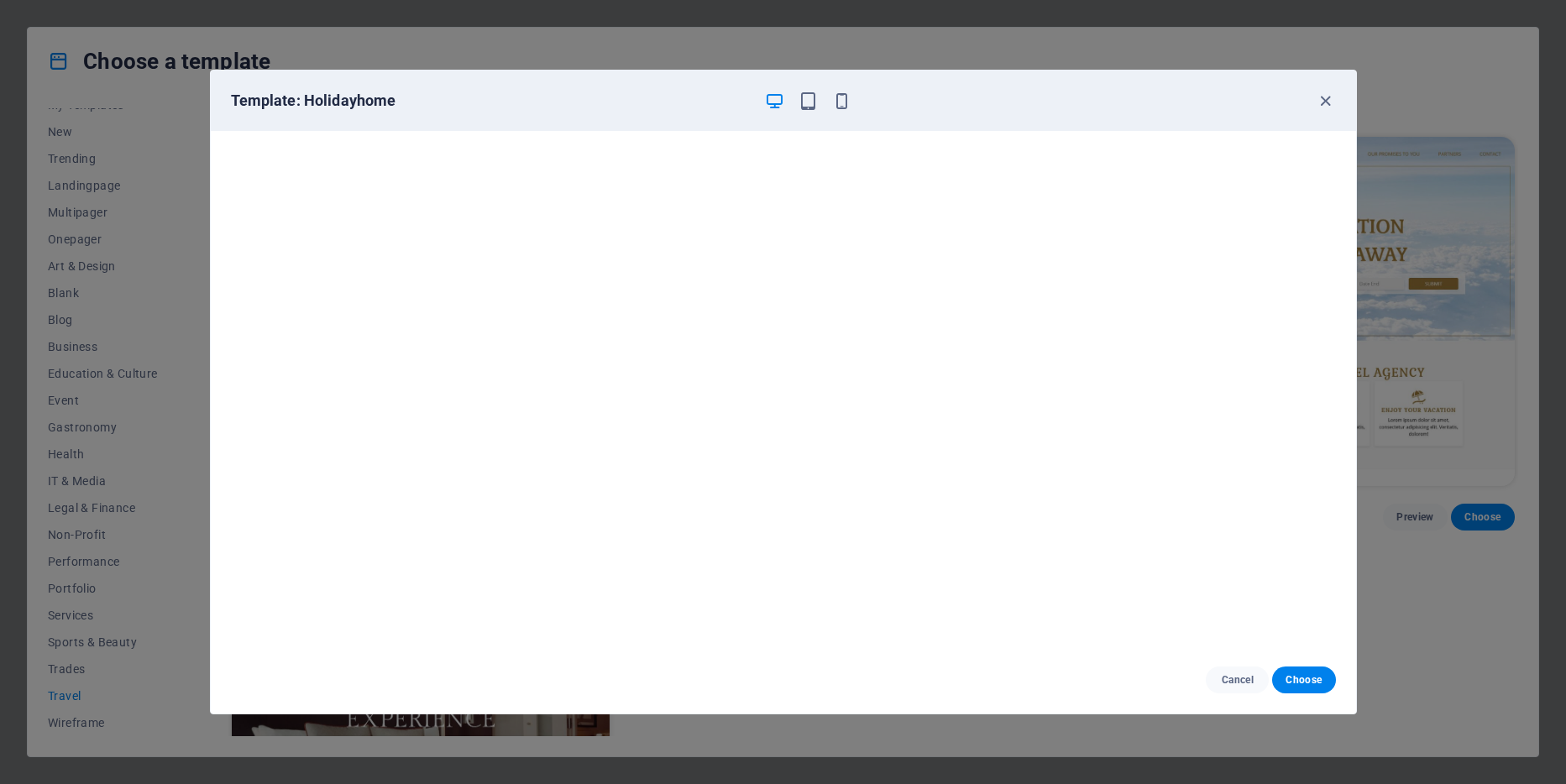
scroll to position [0, 0]
click at [1299, 683] on span "Choose" at bounding box center [1303, 679] width 36 height 14
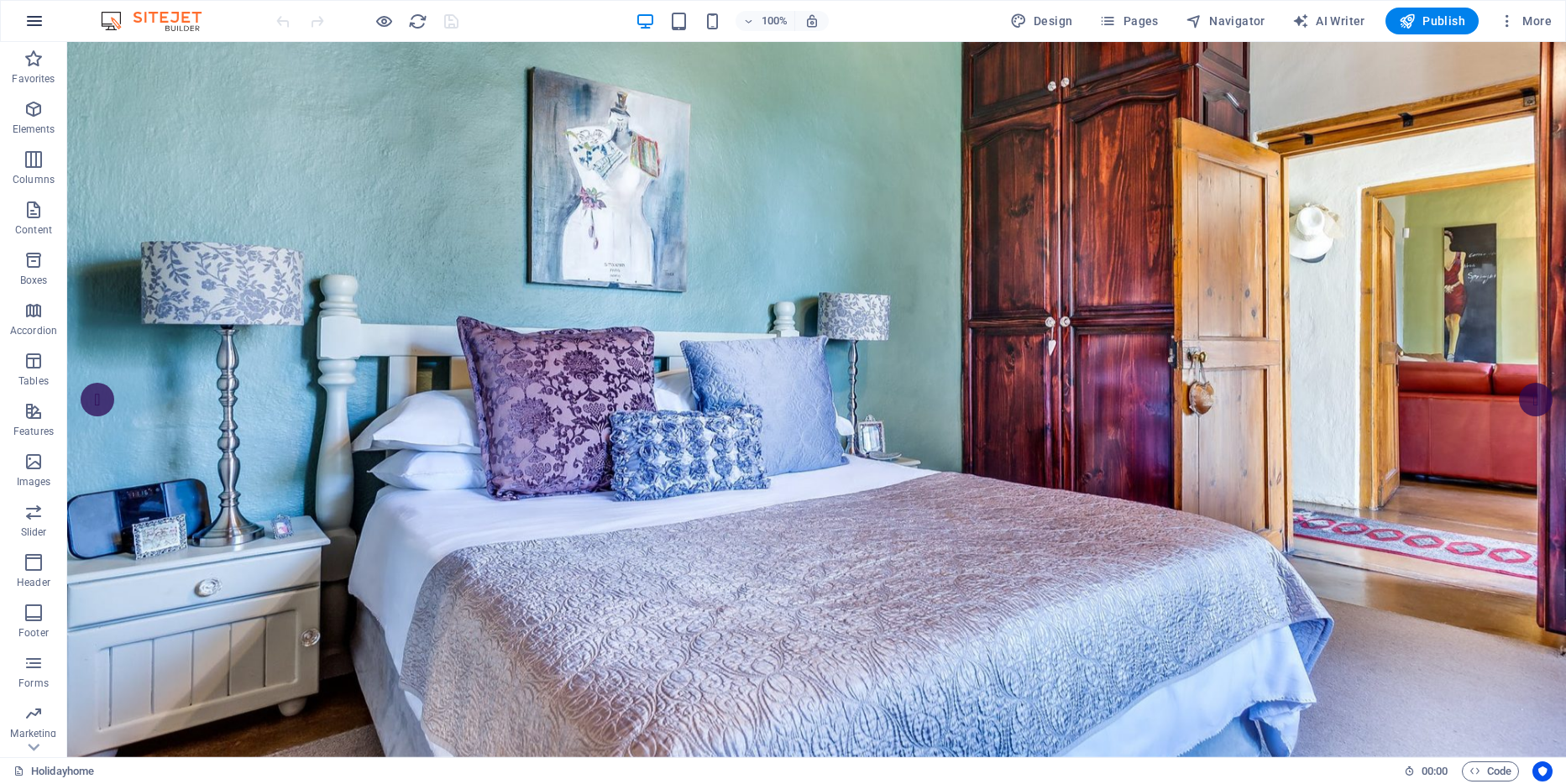
click at [34, 17] on icon "button" at bounding box center [34, 21] width 20 height 20
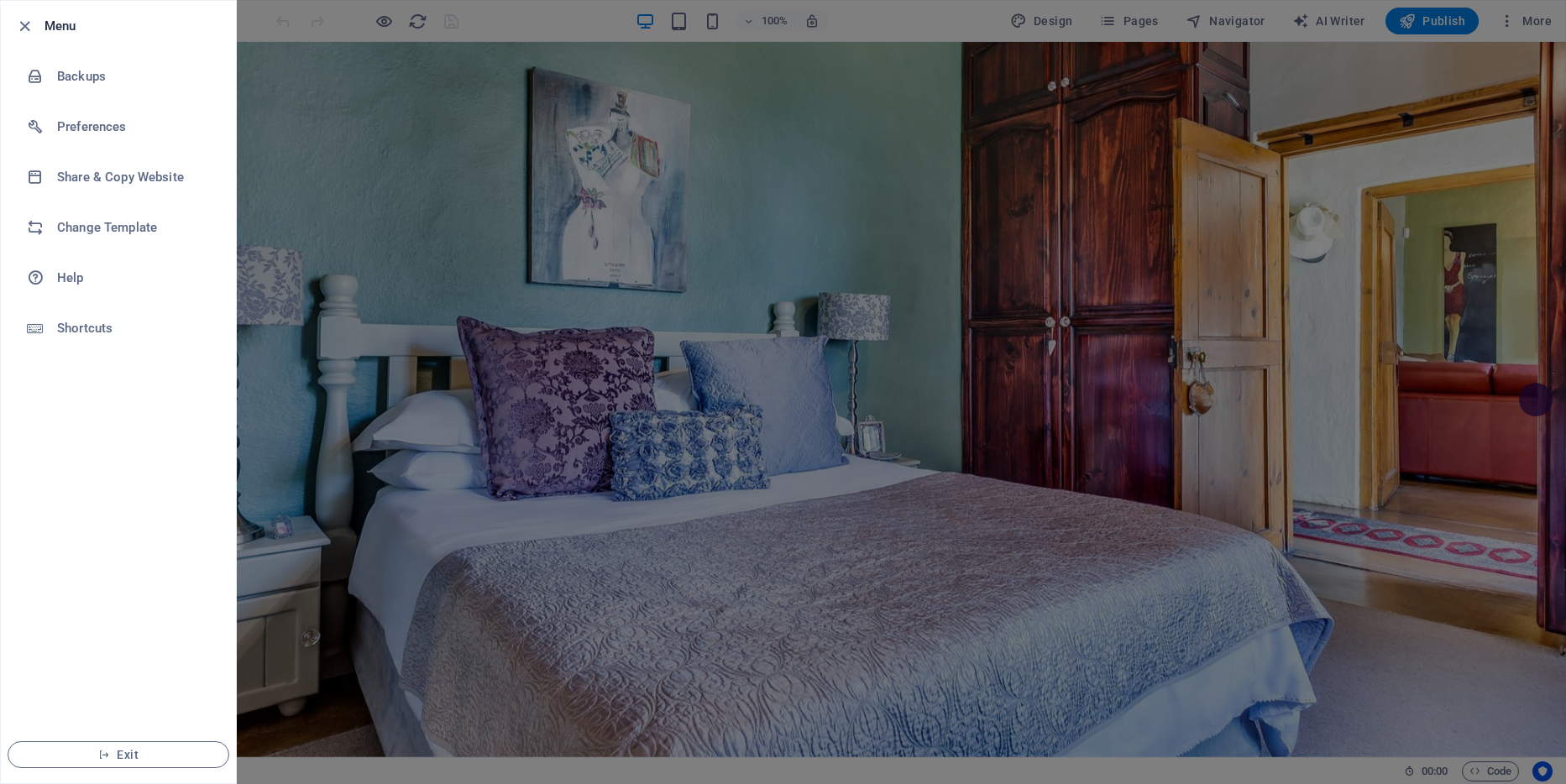
click at [341, 154] on div at bounding box center [783, 392] width 1566 height 784
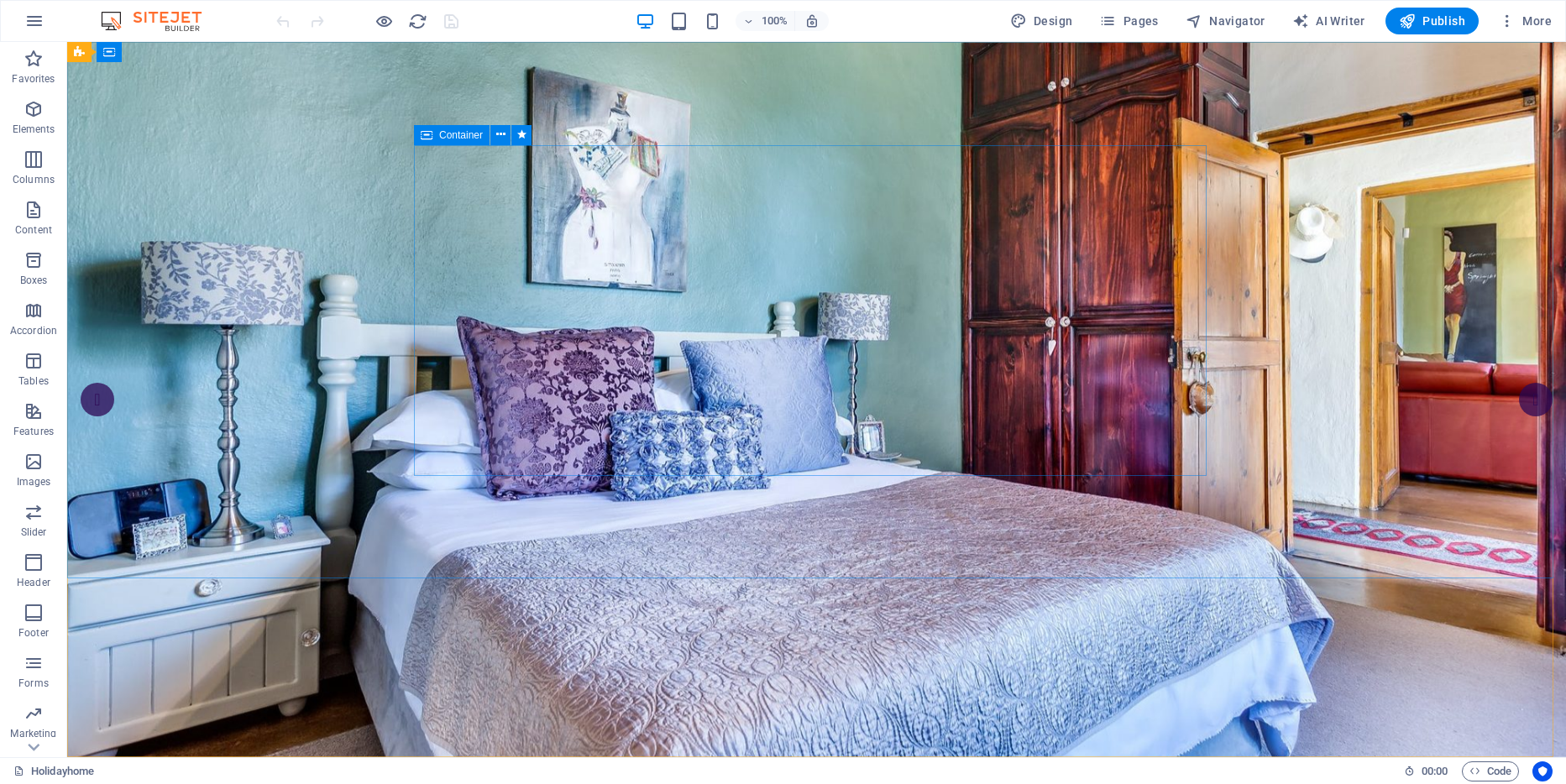
click at [468, 132] on span "Container" at bounding box center [460, 134] width 43 height 10
click at [427, 136] on icon at bounding box center [426, 135] width 12 height 20
click at [497, 132] on icon at bounding box center [501, 134] width 9 height 17
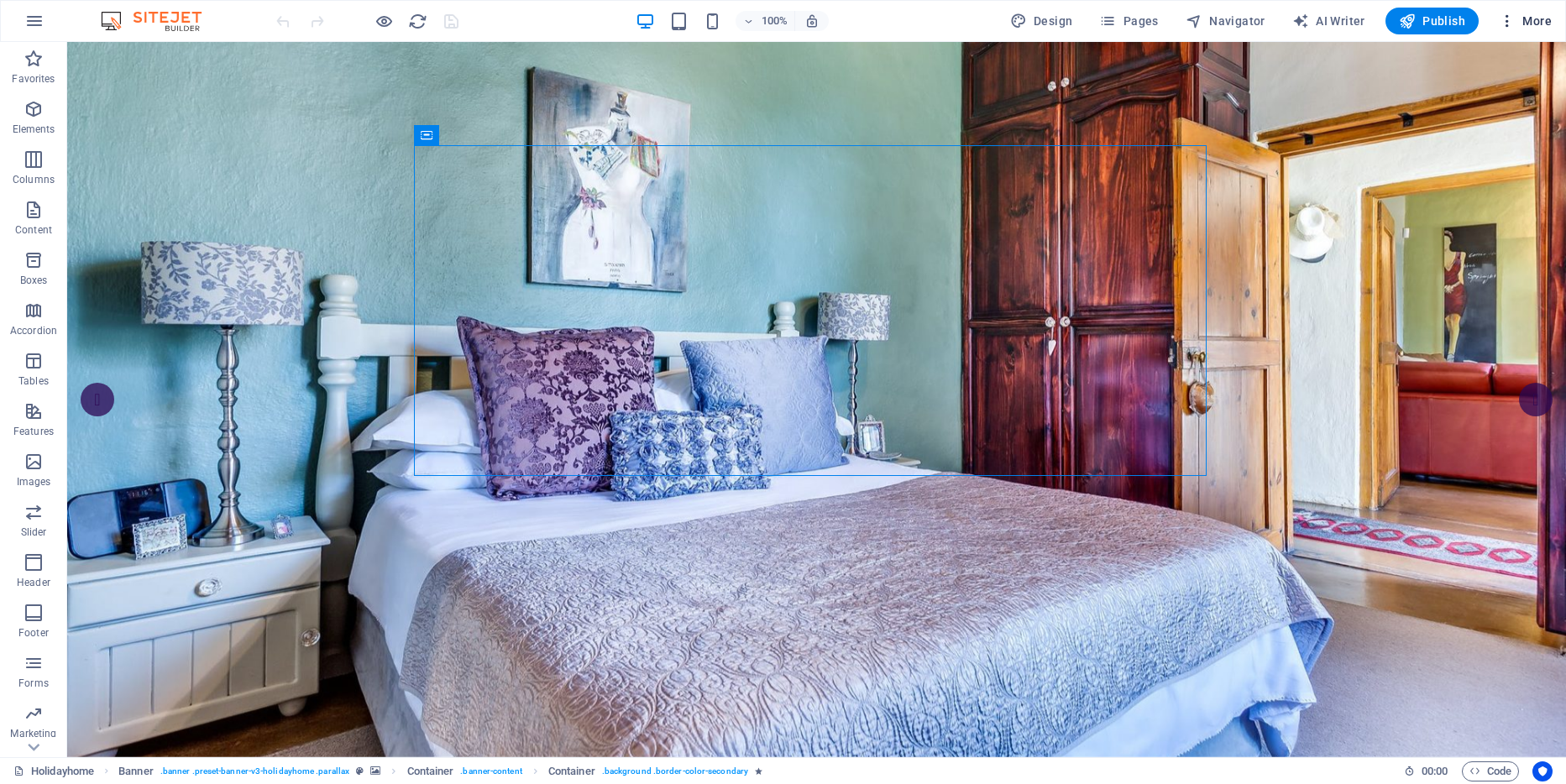
click at [1527, 18] on span "More" at bounding box center [1525, 21] width 53 height 17
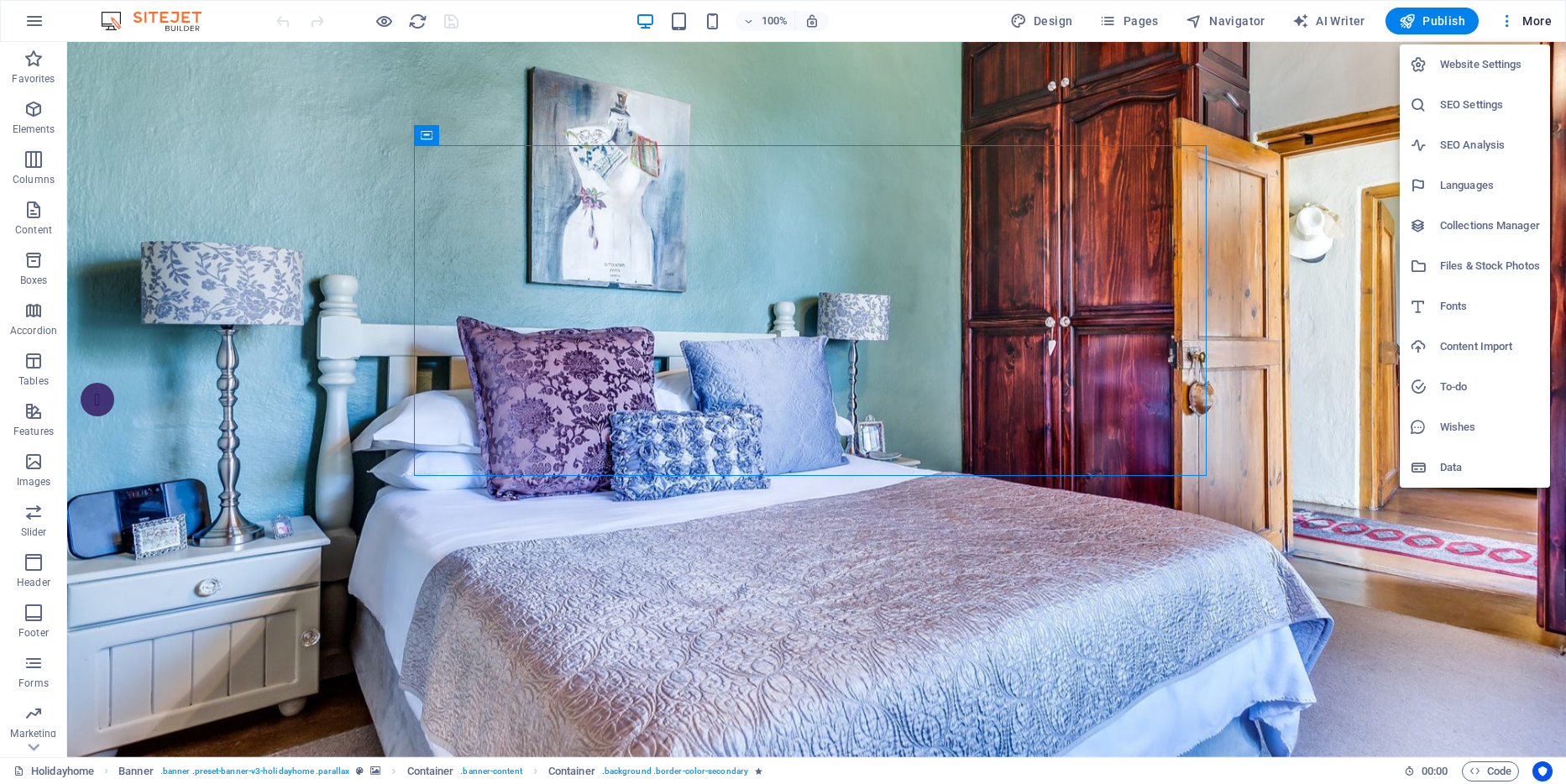
click at [34, 20] on div at bounding box center [783, 392] width 1566 height 784
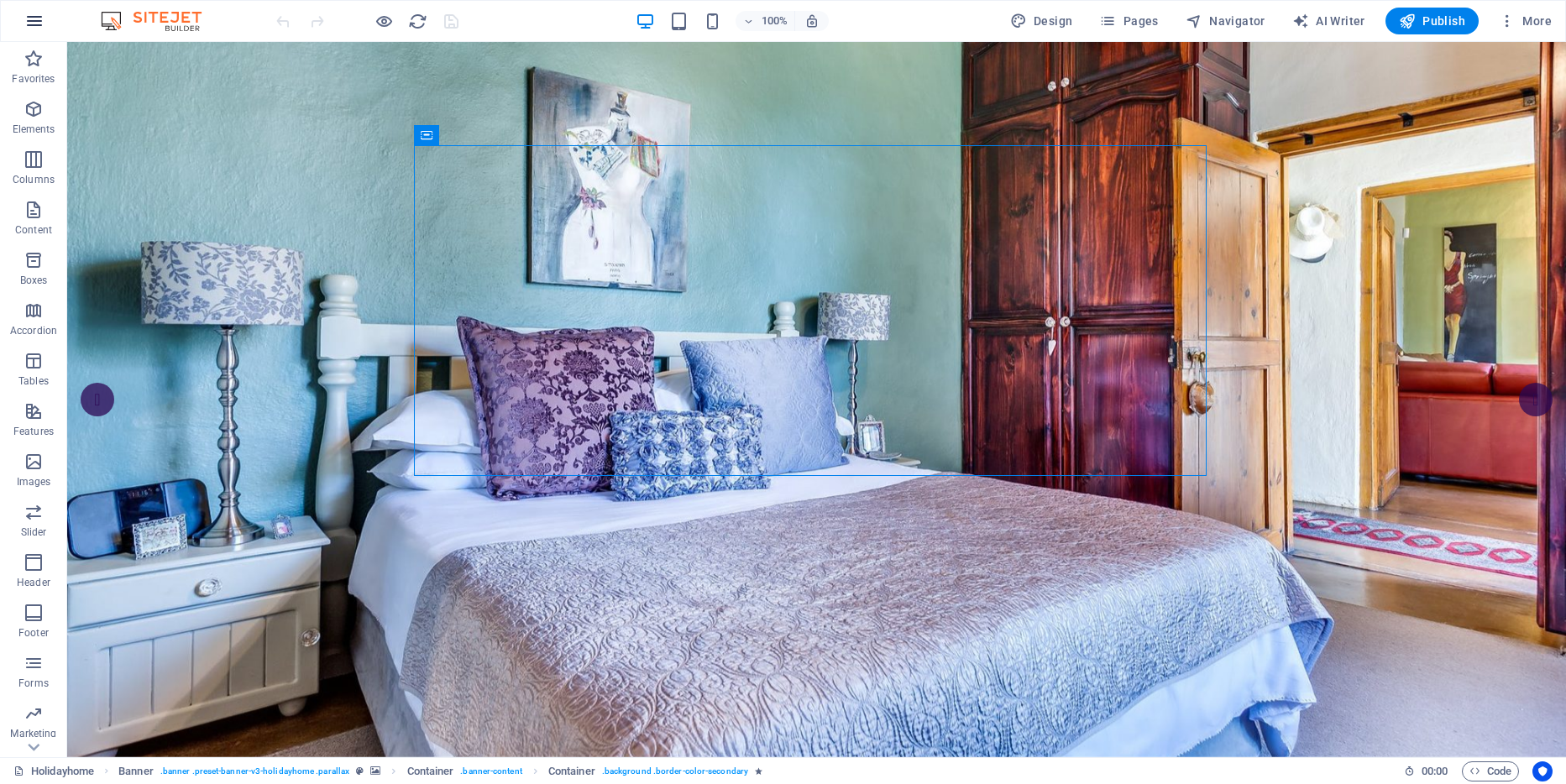
click at [34, 26] on icon "button" at bounding box center [34, 21] width 20 height 20
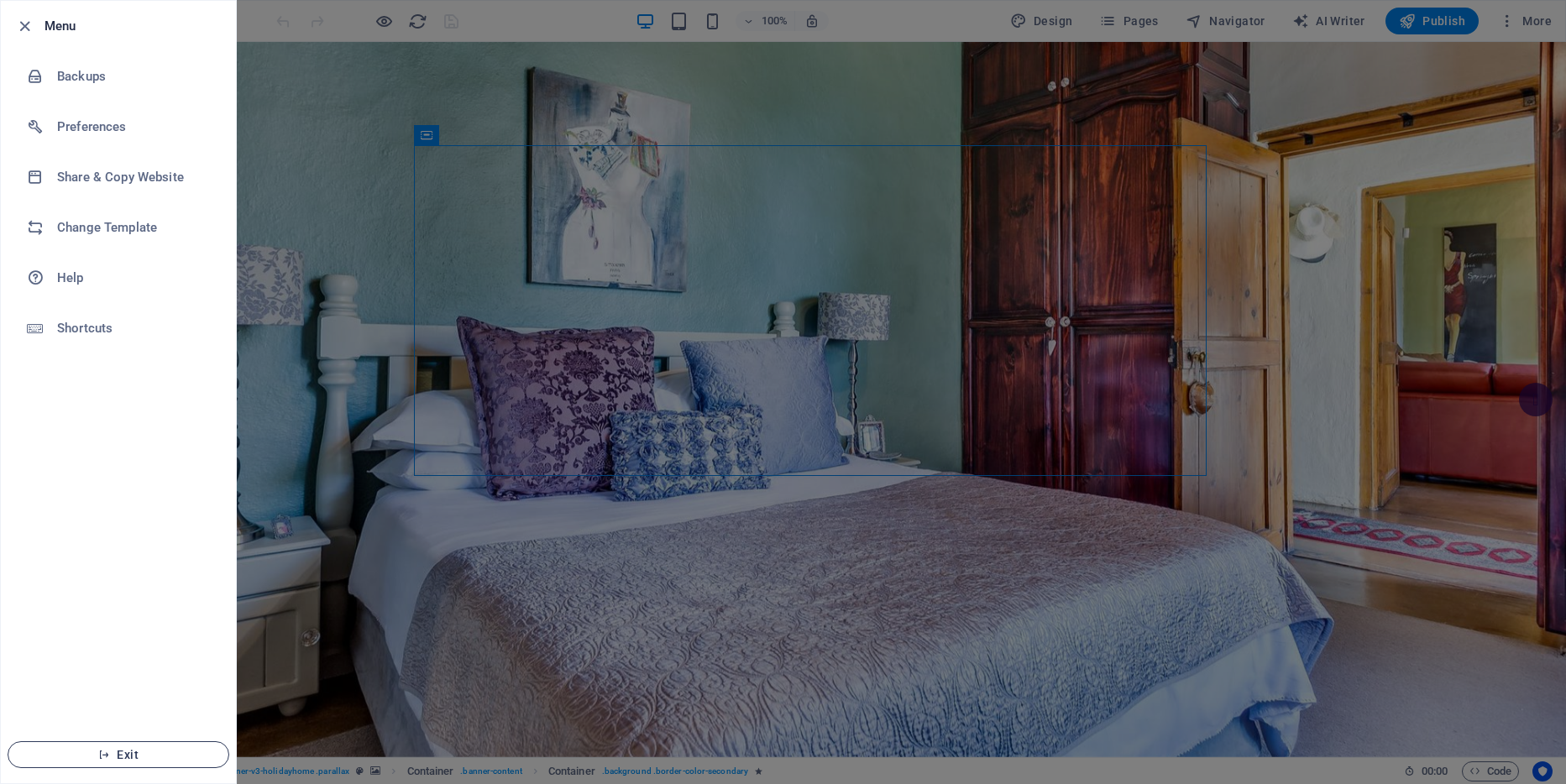
click at [133, 744] on button "Exit" at bounding box center [118, 754] width 222 height 27
click at [132, 755] on span "Exit" at bounding box center [119, 754] width 193 height 14
